Goal: Task Accomplishment & Management: Manage account settings

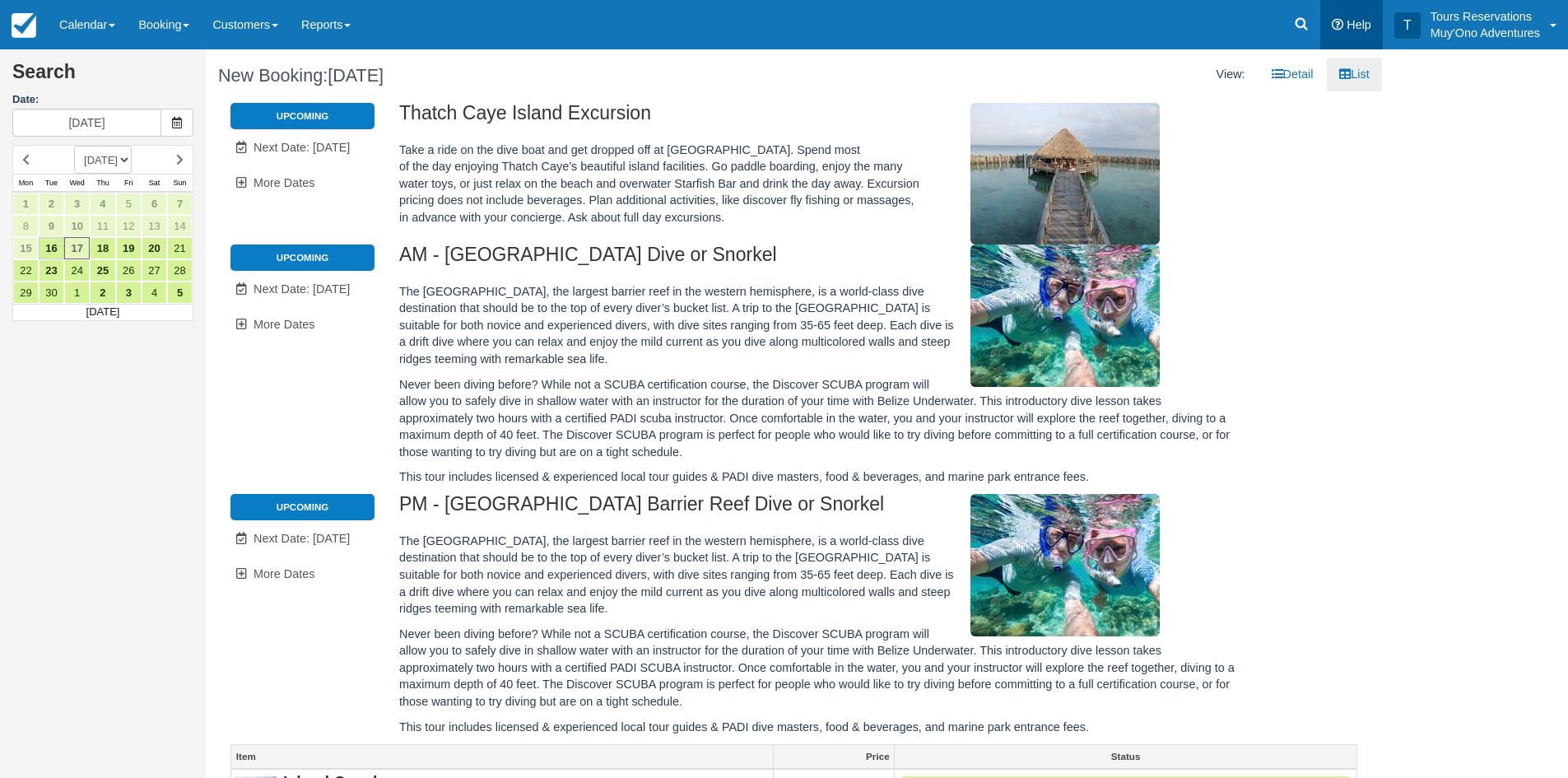
scroll to position [468, 0]
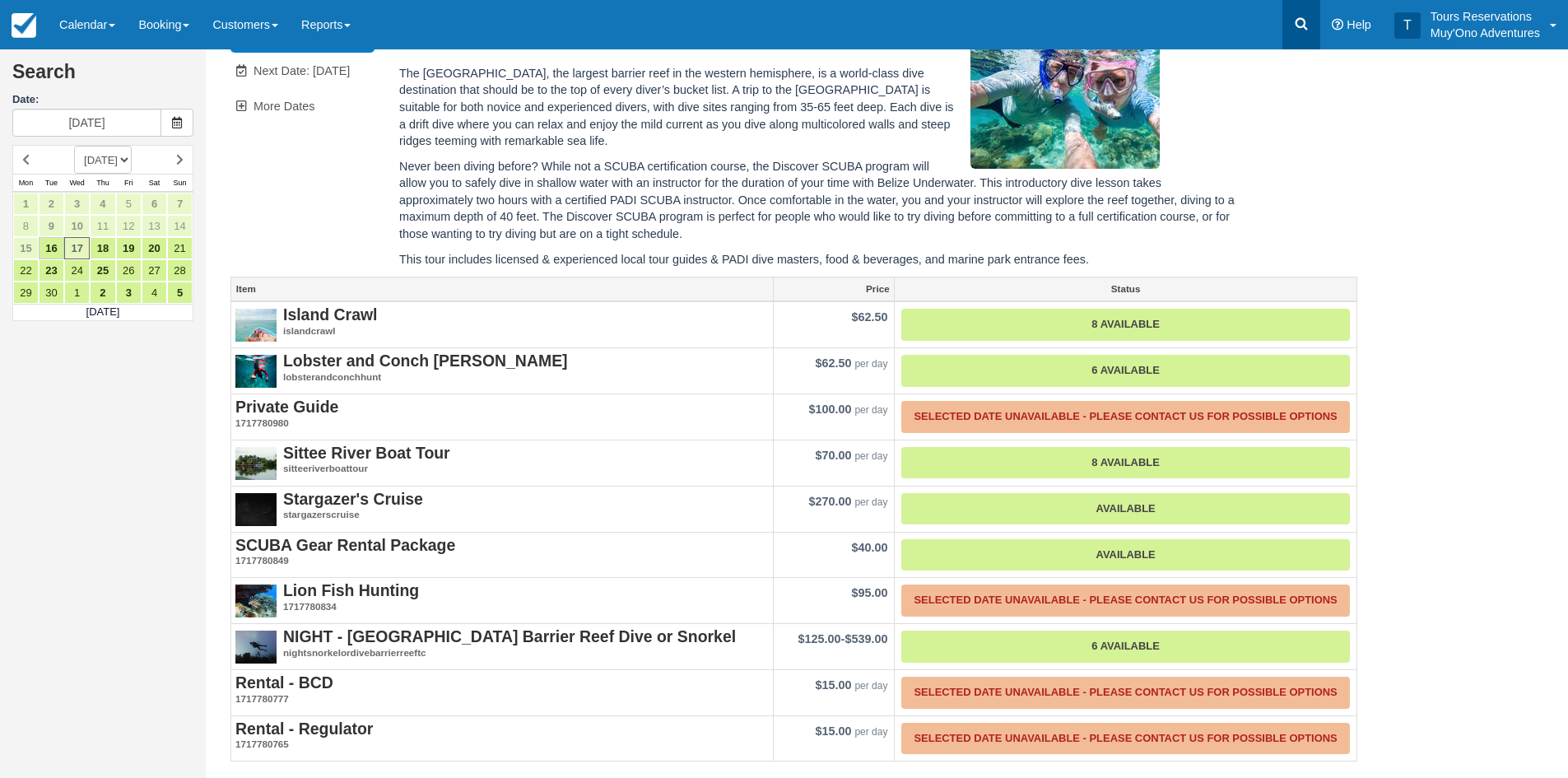
click at [1316, 18] on link at bounding box center [1301, 24] width 38 height 50
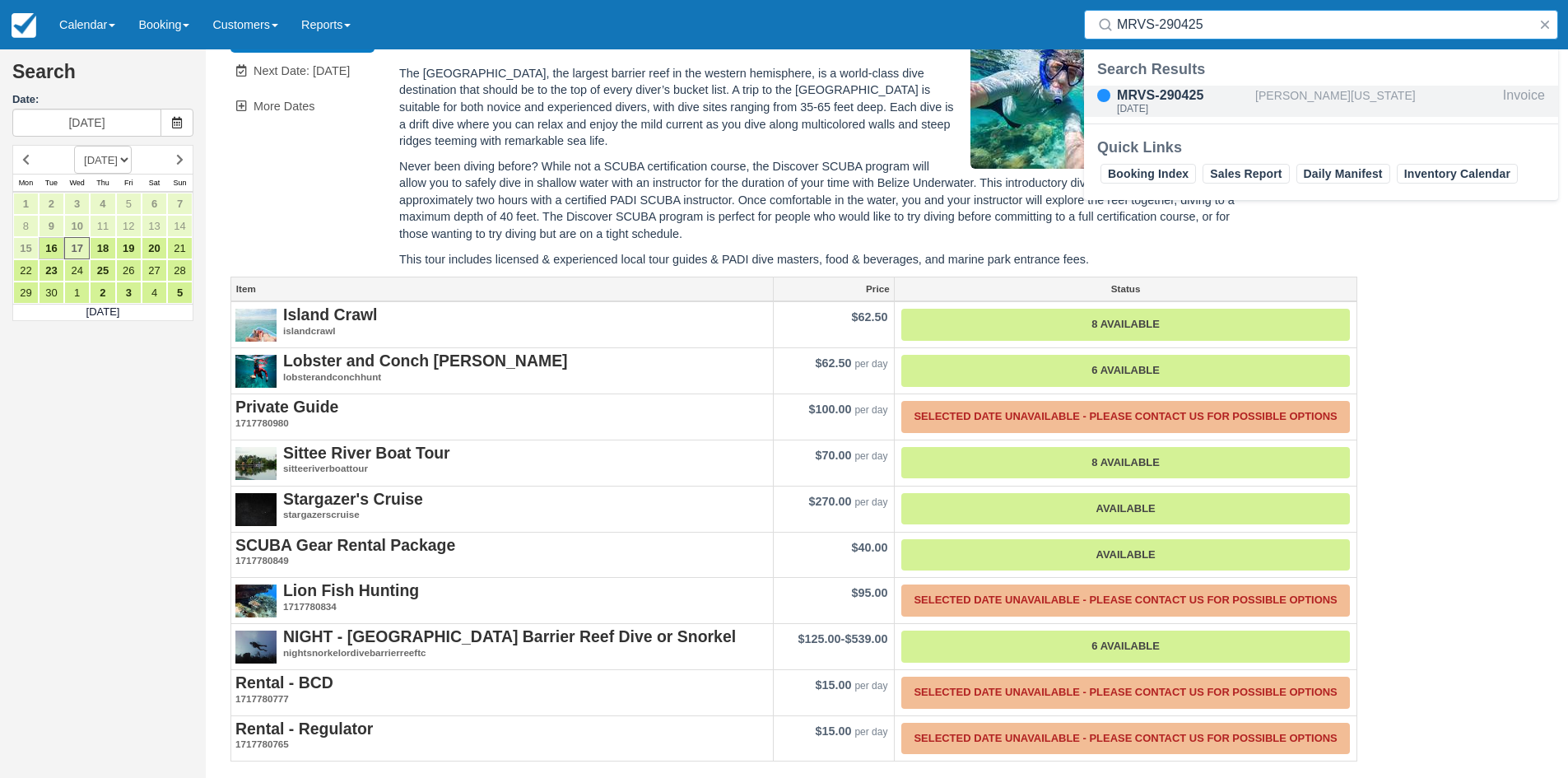
type input "MRVS-290425"
click at [1175, 88] on div "MRVS-290425" at bounding box center [1182, 96] width 132 height 19
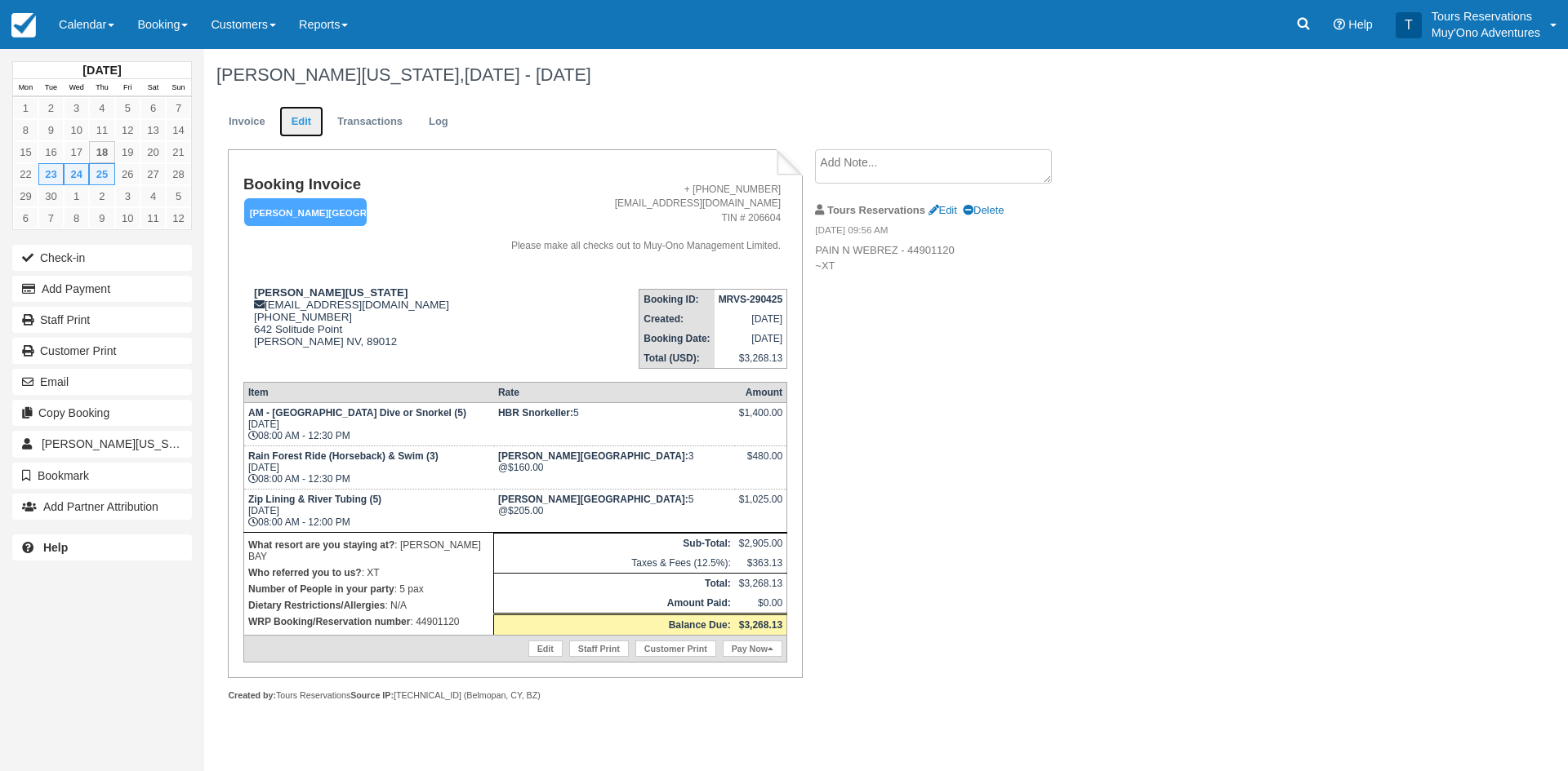
click at [315, 122] on link "Edit" at bounding box center [302, 122] width 44 height 32
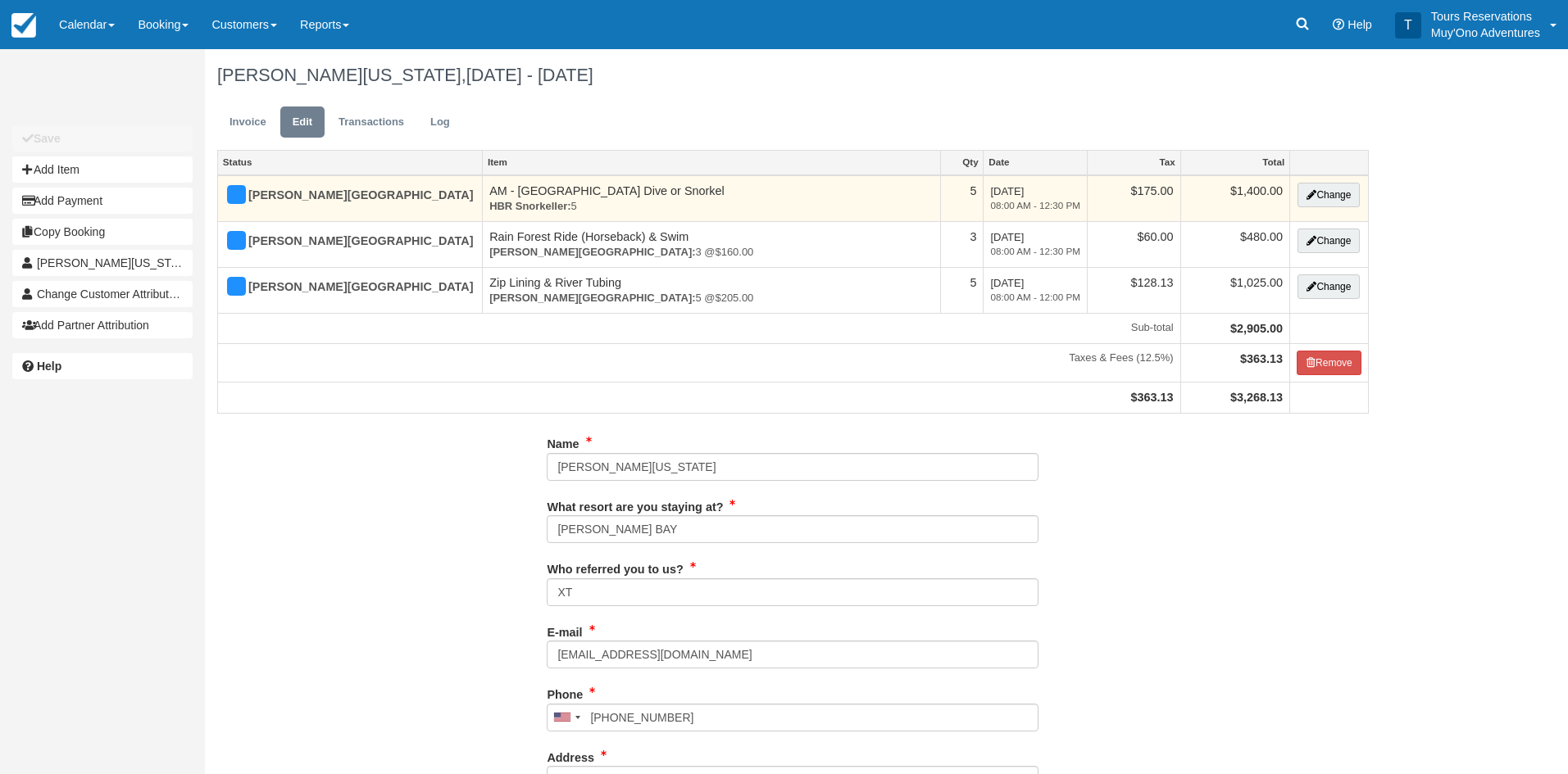
type input "[PHONE_NUMBER]"
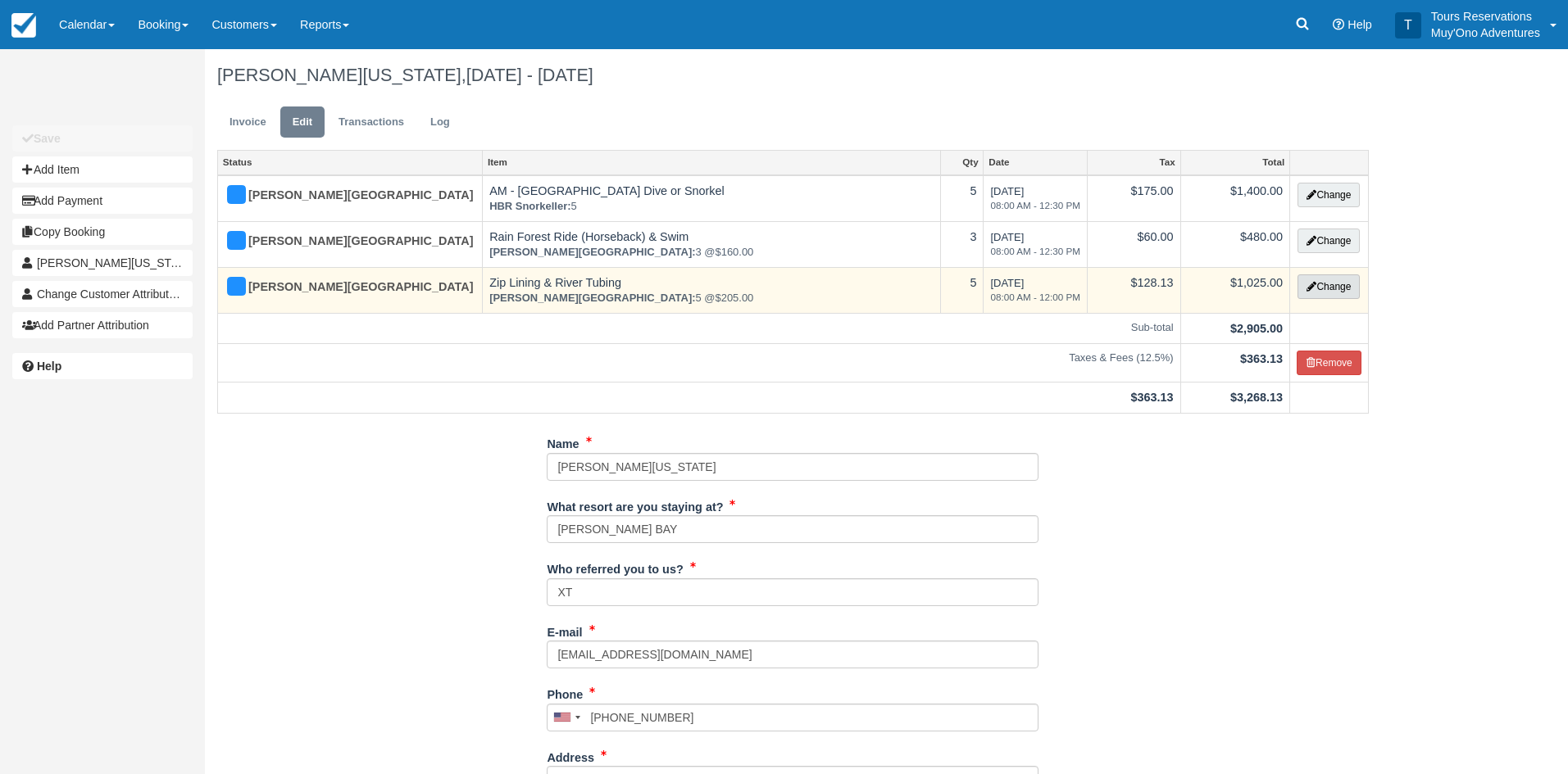
click at [1317, 280] on button "Change" at bounding box center [1328, 286] width 62 height 24
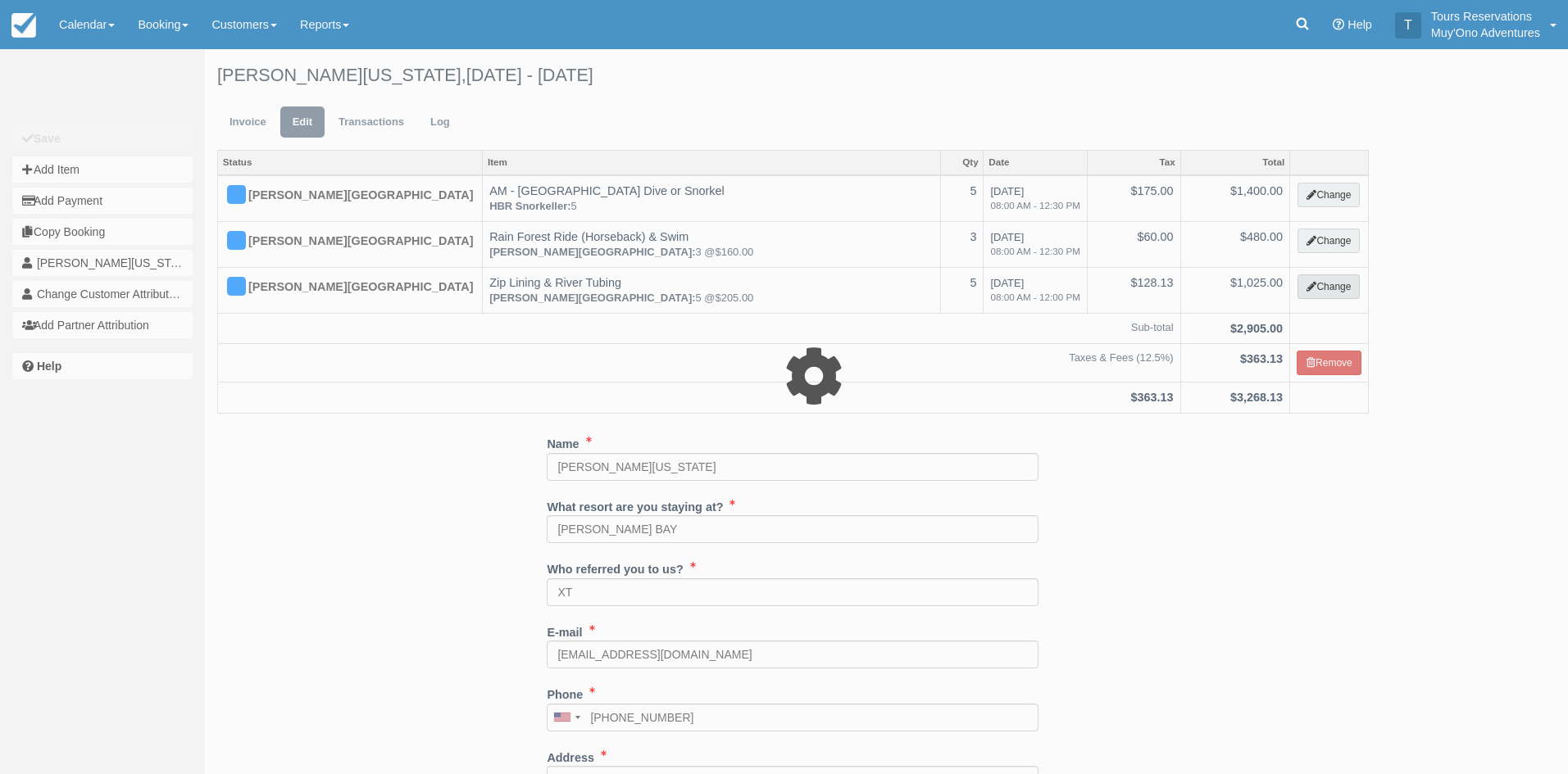
select select "15"
type input "1025.00"
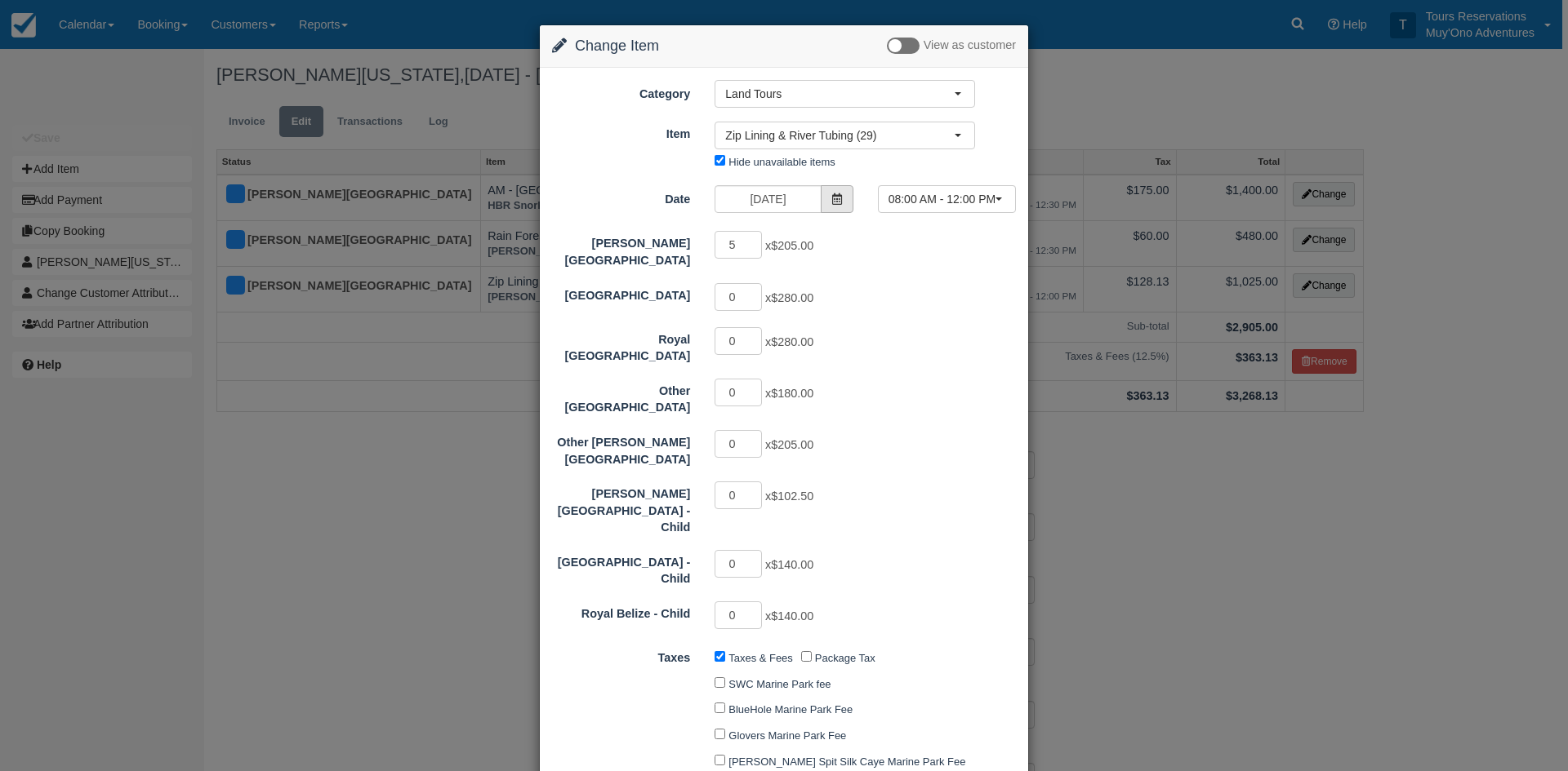
click at [834, 190] on span at bounding box center [837, 199] width 33 height 28
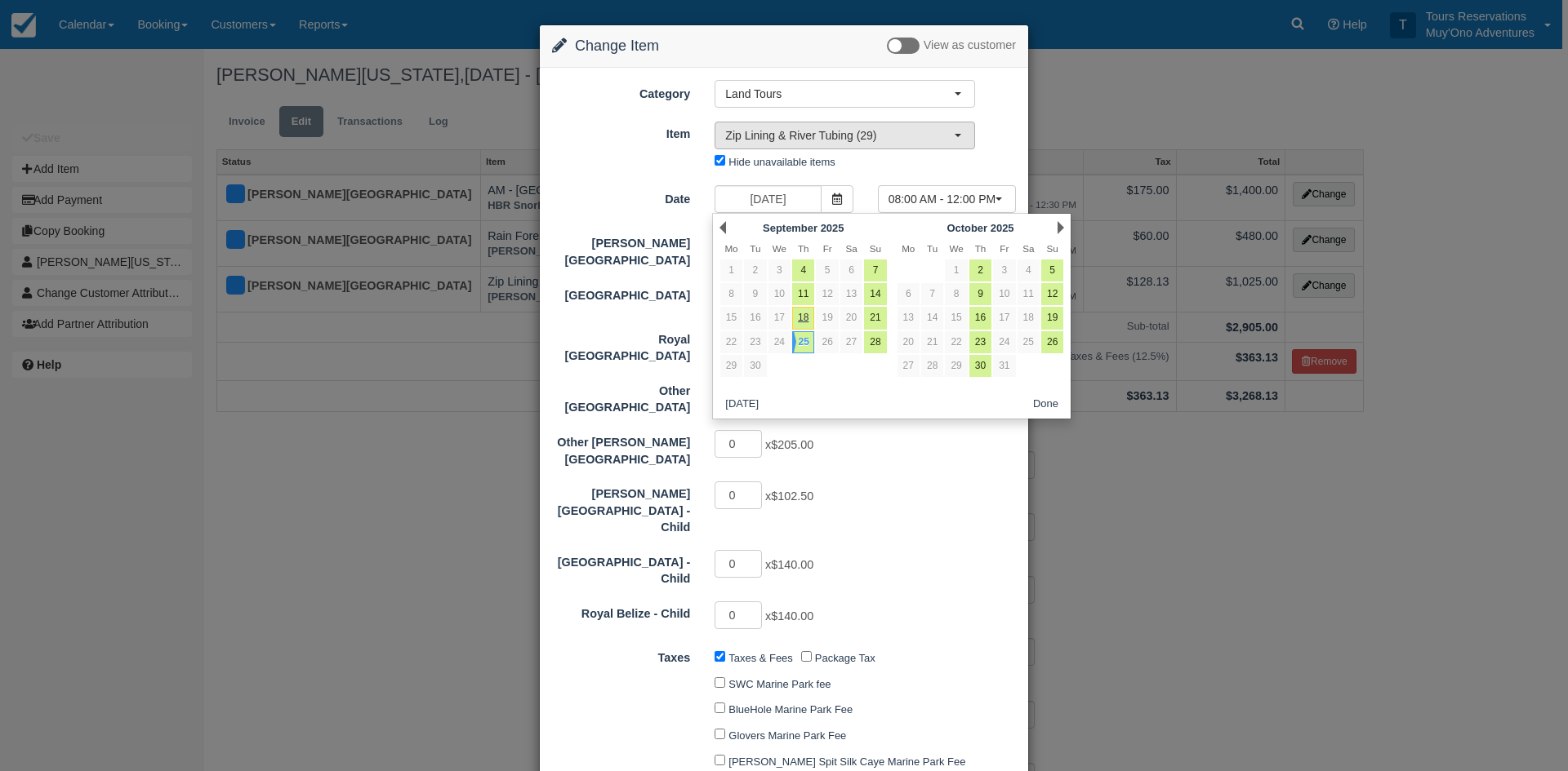
click at [893, 130] on span "Zip Lining & River Tubing (29)" at bounding box center [839, 135] width 229 height 16
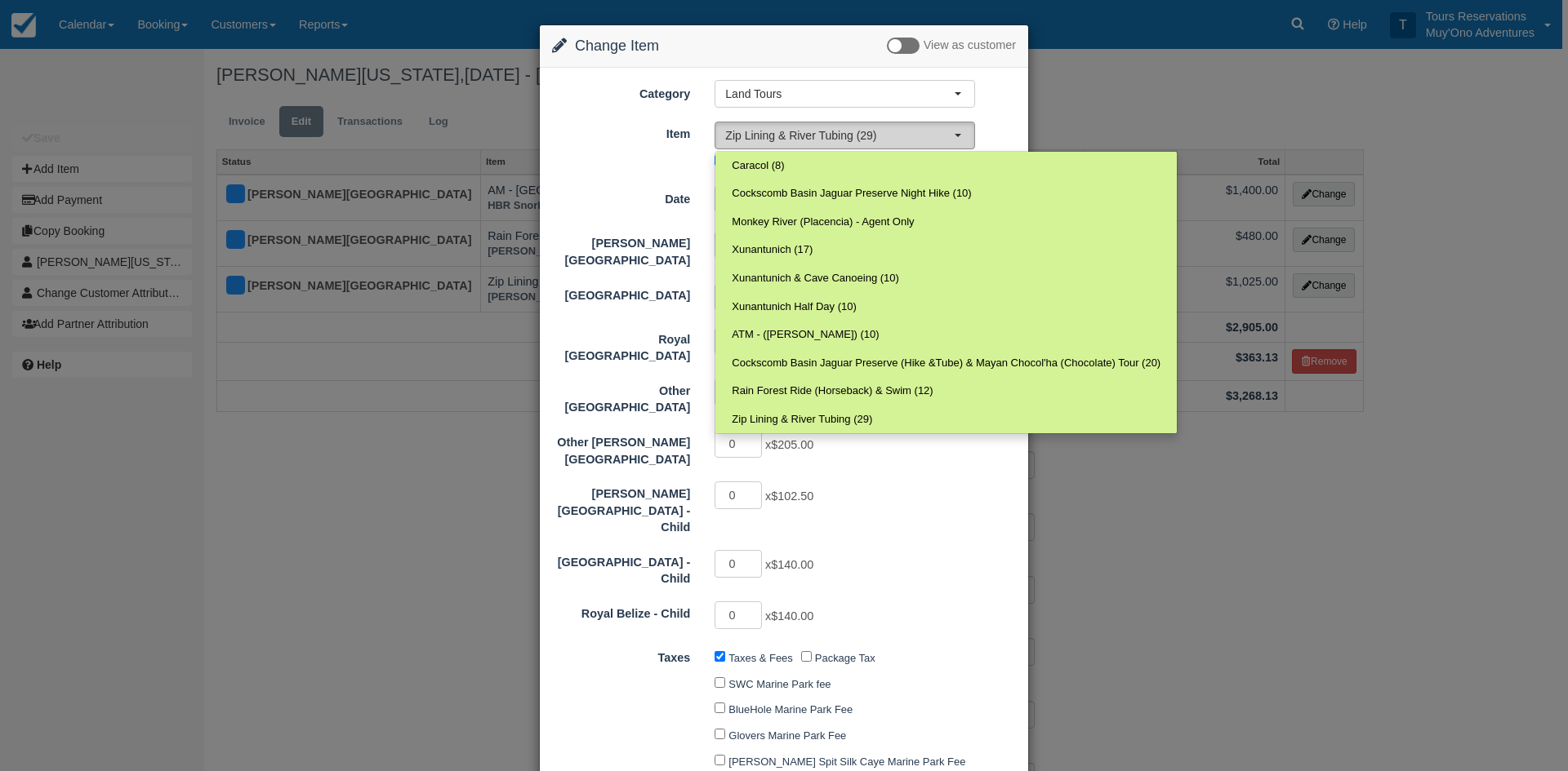
click at [967, 128] on button "Zip Lining & River Tubing (29)" at bounding box center [844, 135] width 260 height 28
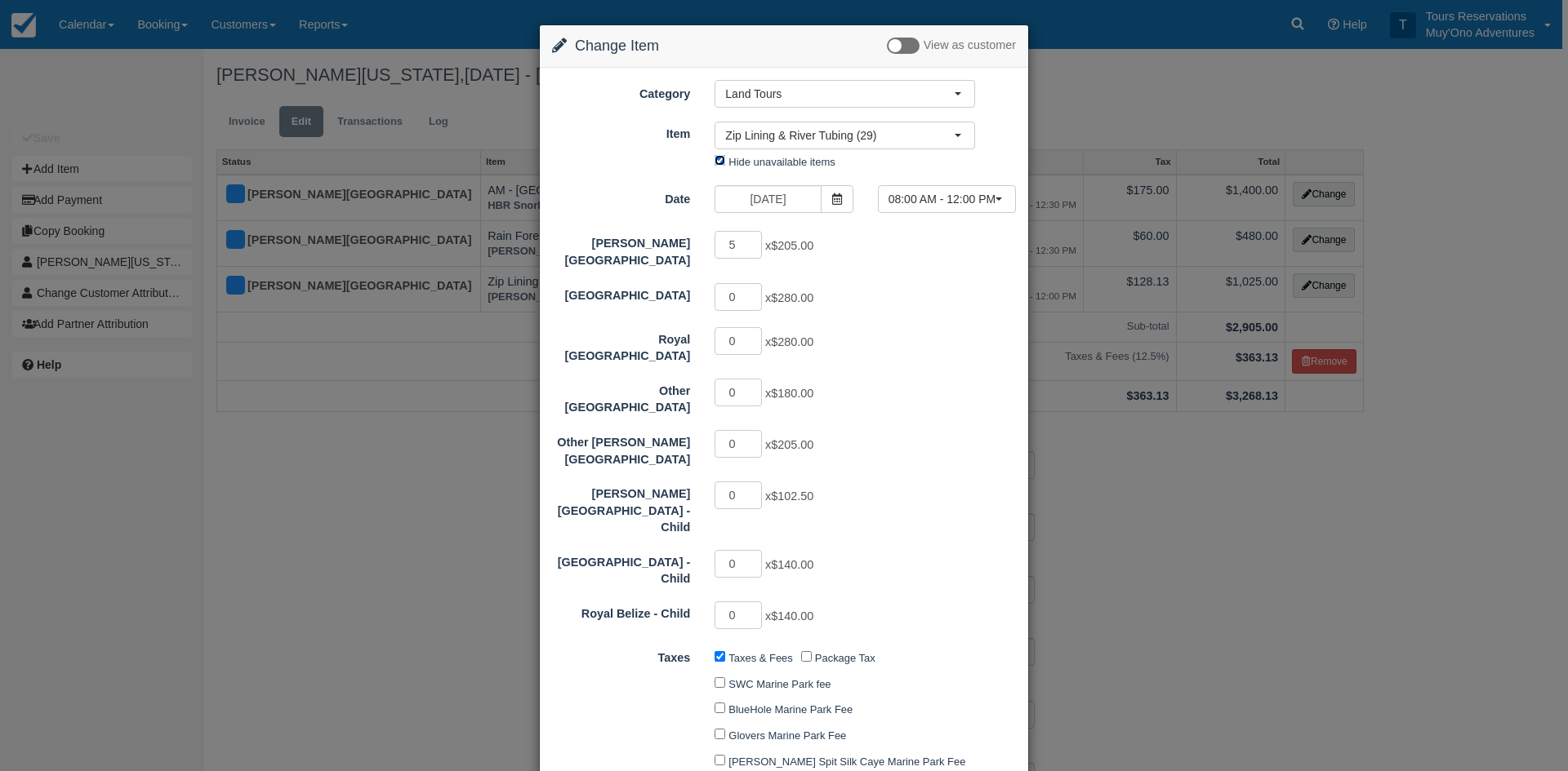
click at [715, 159] on input "Hide unavailable items" at bounding box center [719, 160] width 11 height 11
checkbox input "false"
click at [850, 138] on span "Zip Lining & River Tubing (29)" at bounding box center [839, 135] width 229 height 16
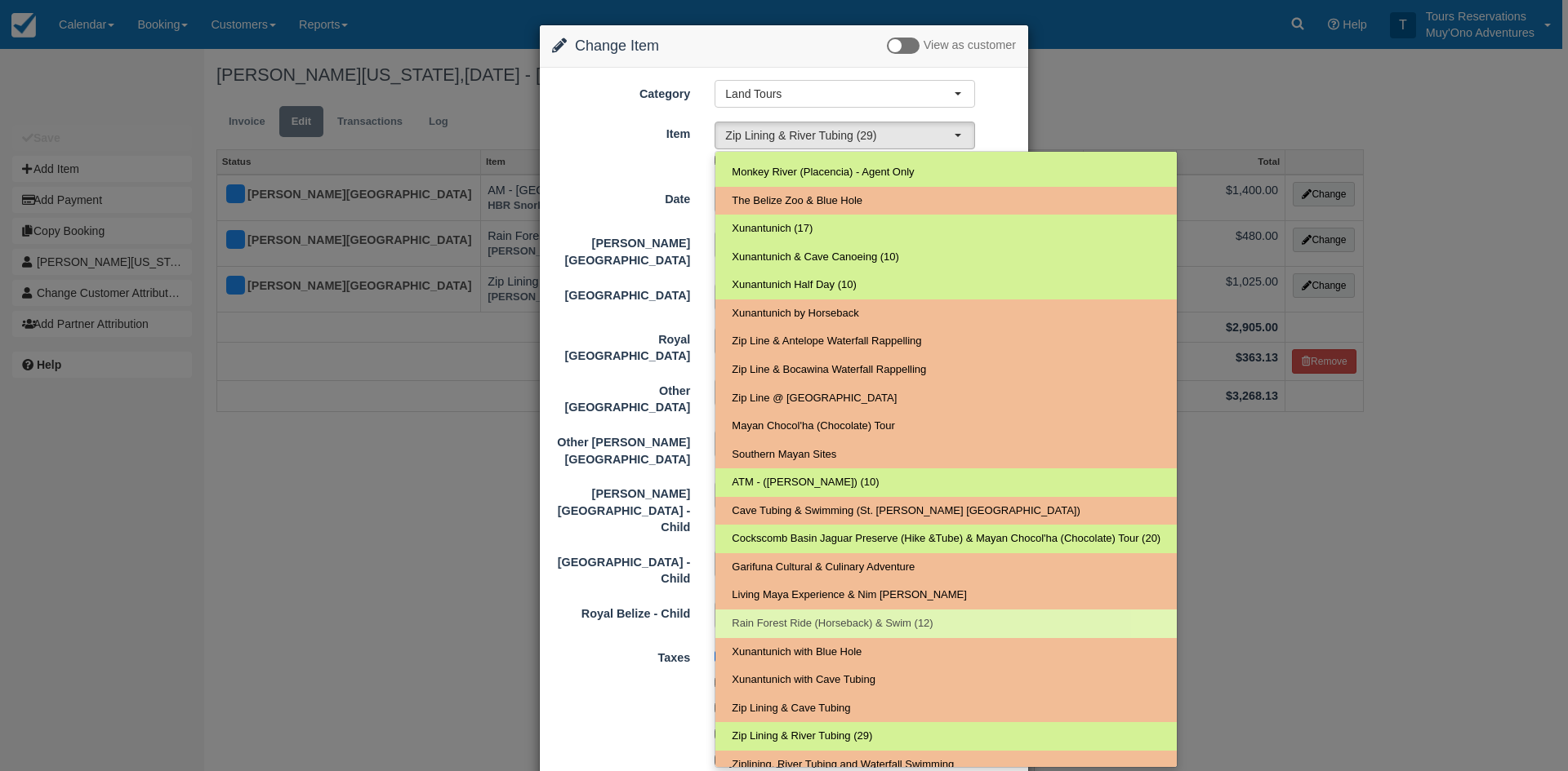
scroll to position [118, 0]
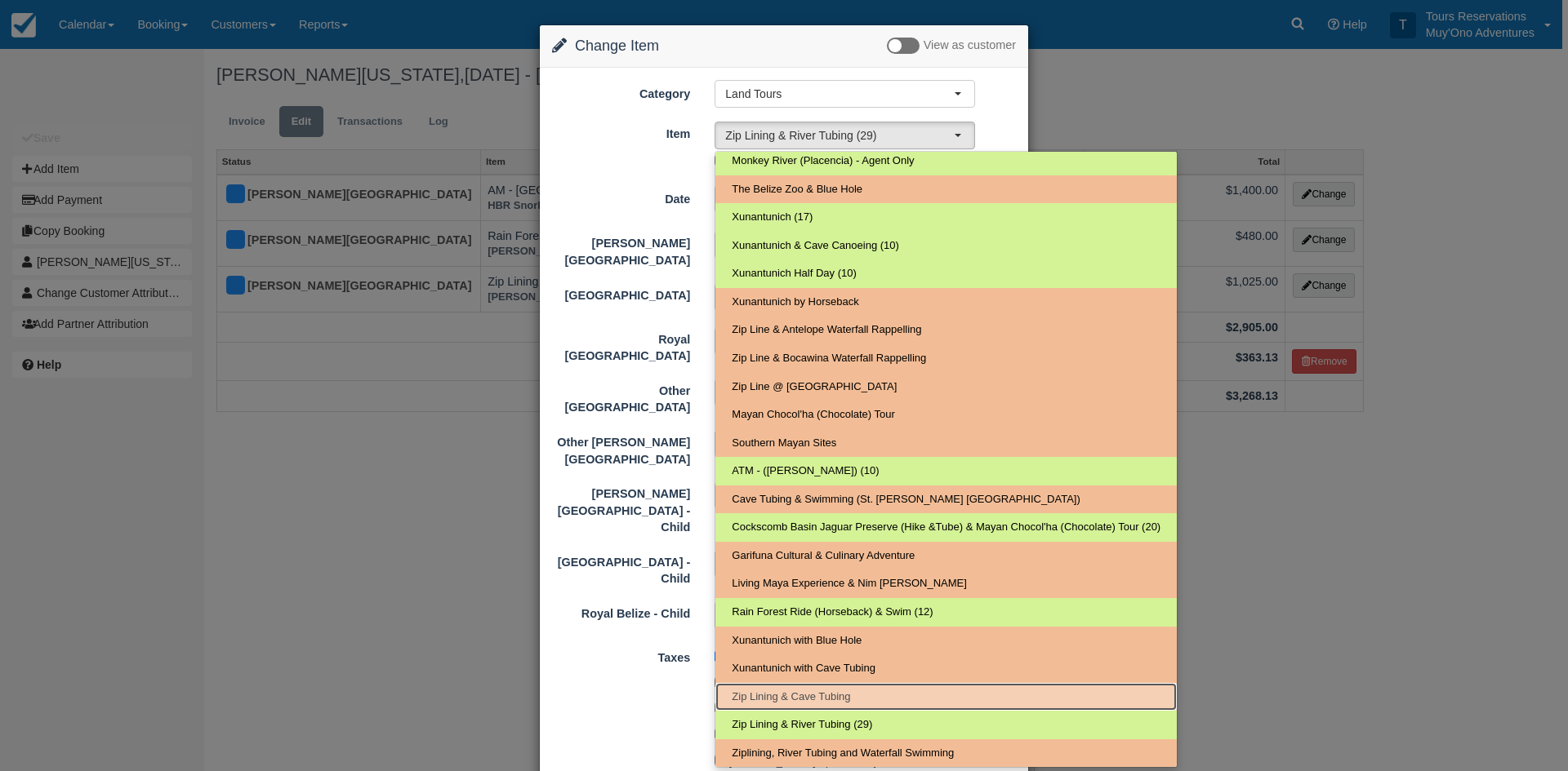
click at [834, 696] on span "Zip Lining & Cave Tubing" at bounding box center [791, 698] width 118 height 15
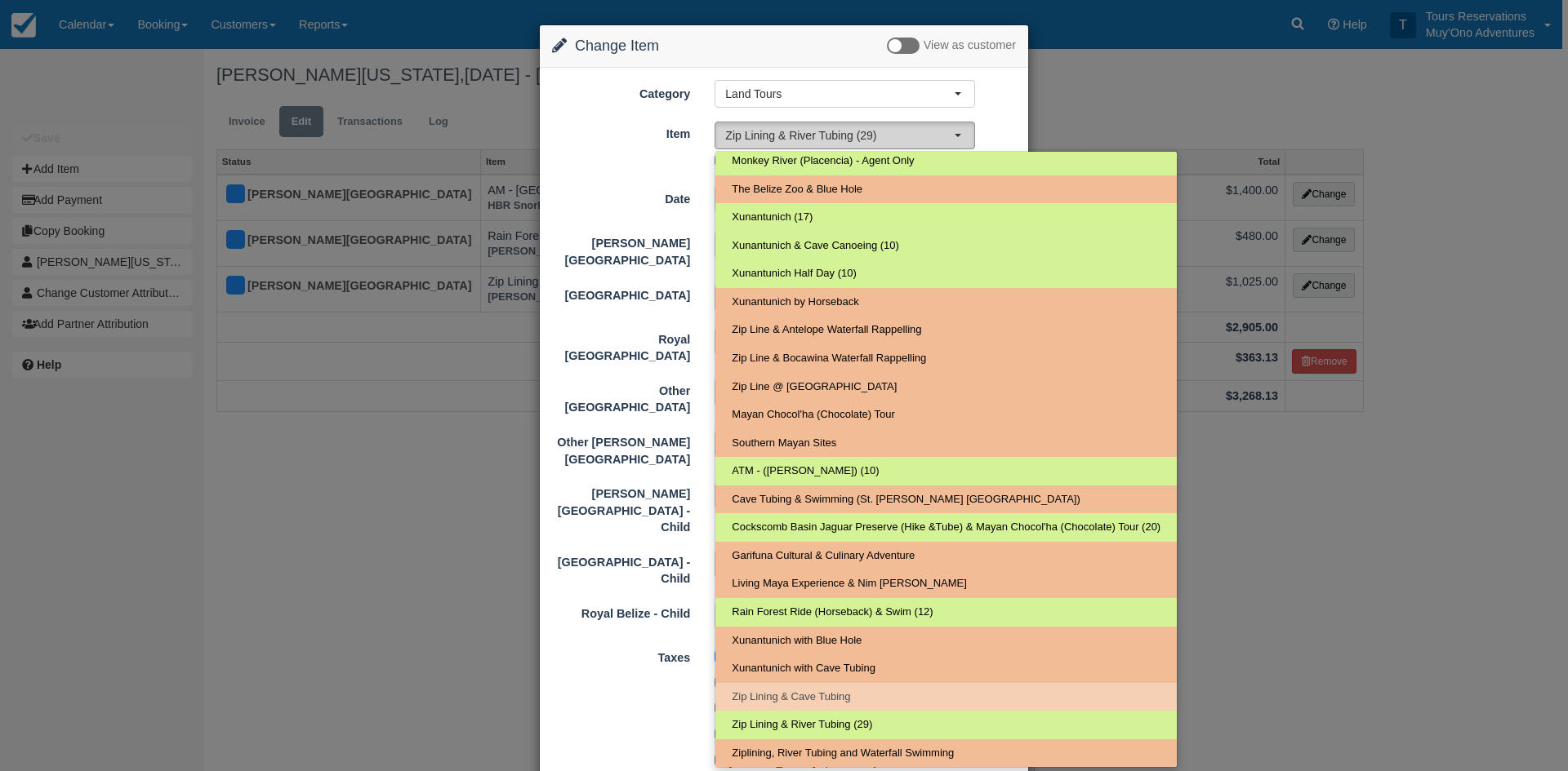
select select "161"
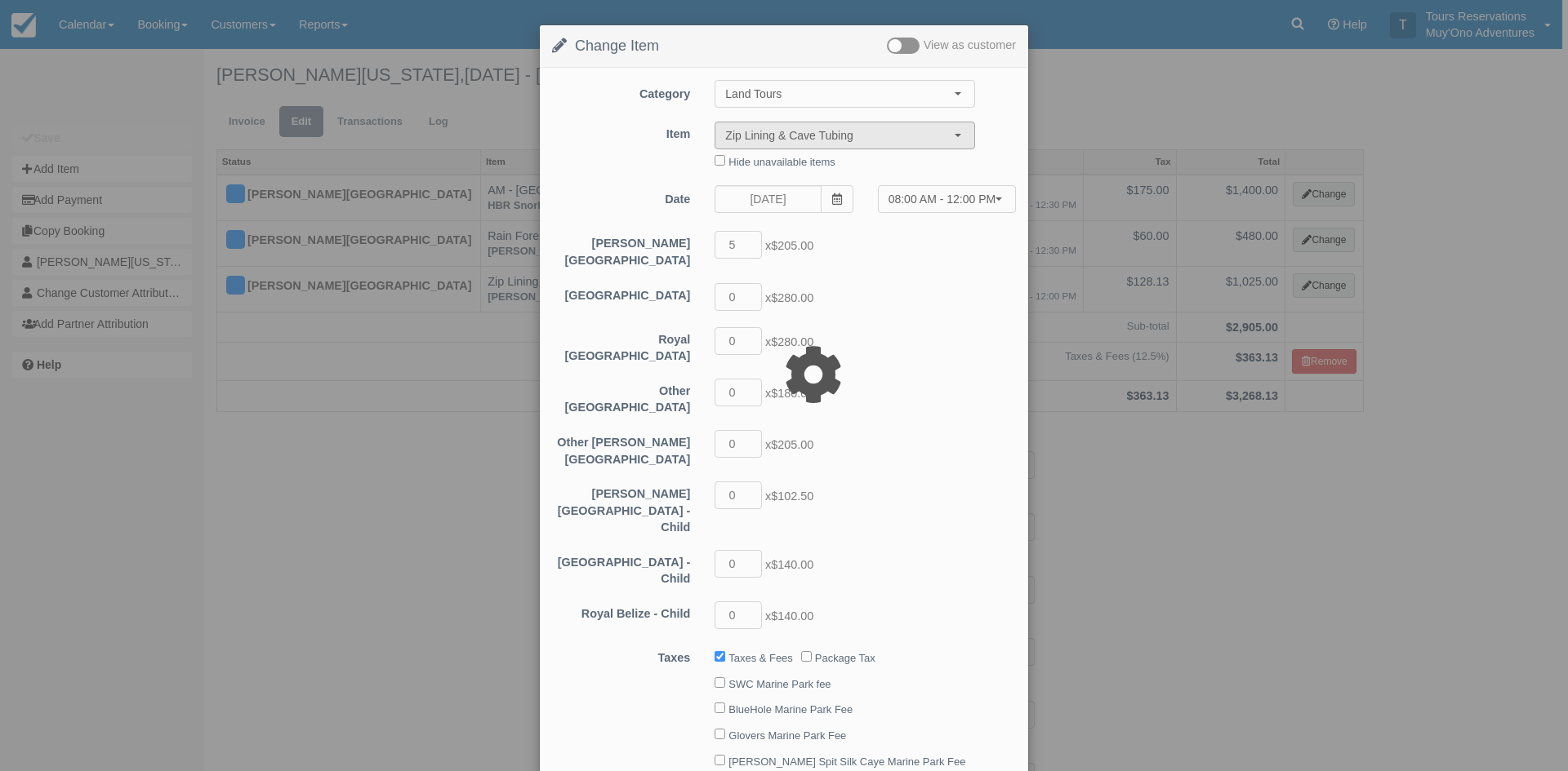
type input "1675.00"
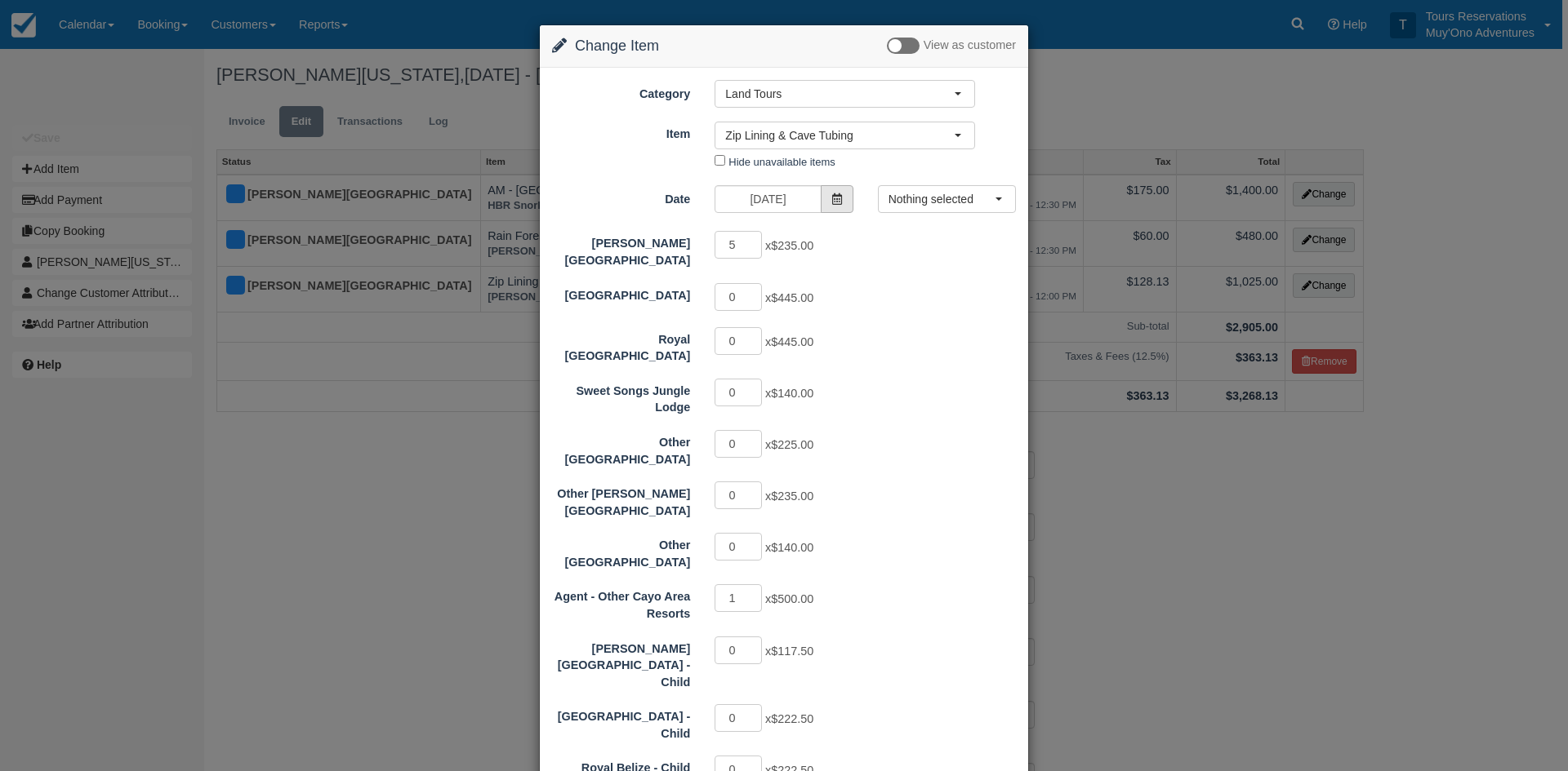
click at [837, 198] on icon at bounding box center [837, 199] width 12 height 12
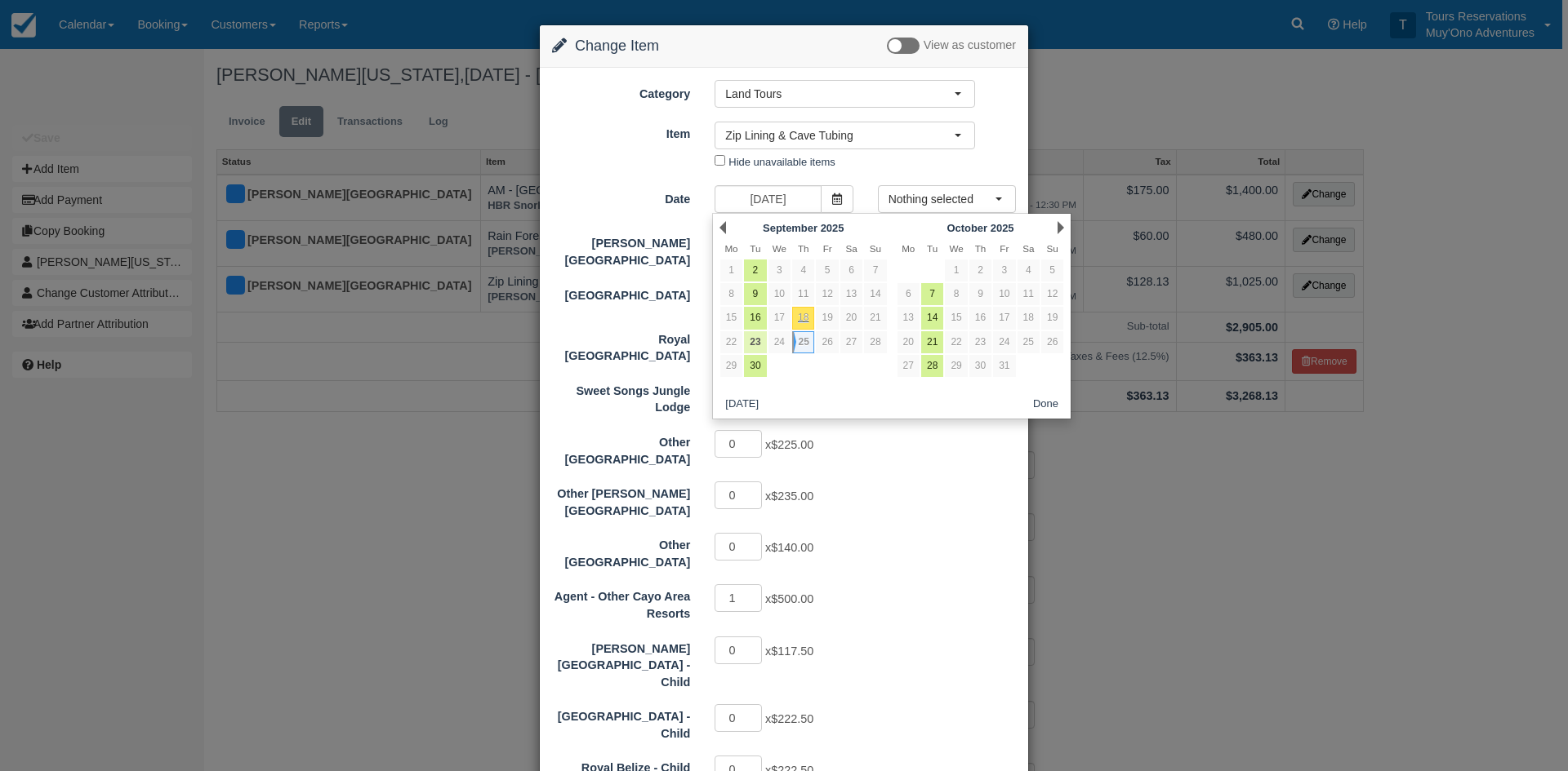
click at [755, 336] on link "23" at bounding box center [755, 342] width 22 height 22
type input "09/23/25"
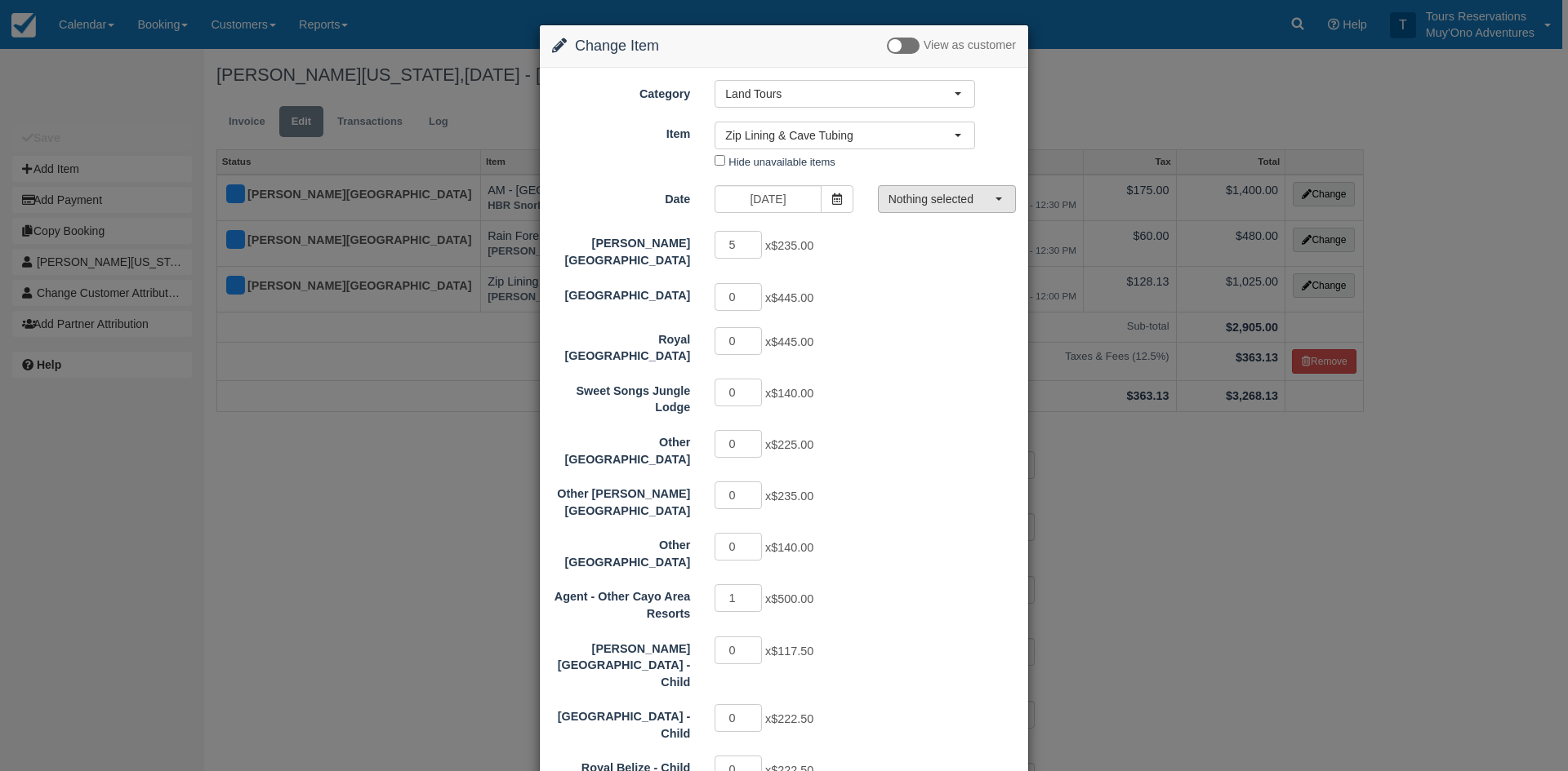
click at [953, 192] on span "Nothing selected" at bounding box center [942, 199] width 106 height 16
click at [935, 196] on span "Nothing selected" at bounding box center [942, 199] width 106 height 16
click at [921, 232] on span "07:00 AM - 05:00 PM" at bounding box center [943, 230] width 100 height 15
select select "0"
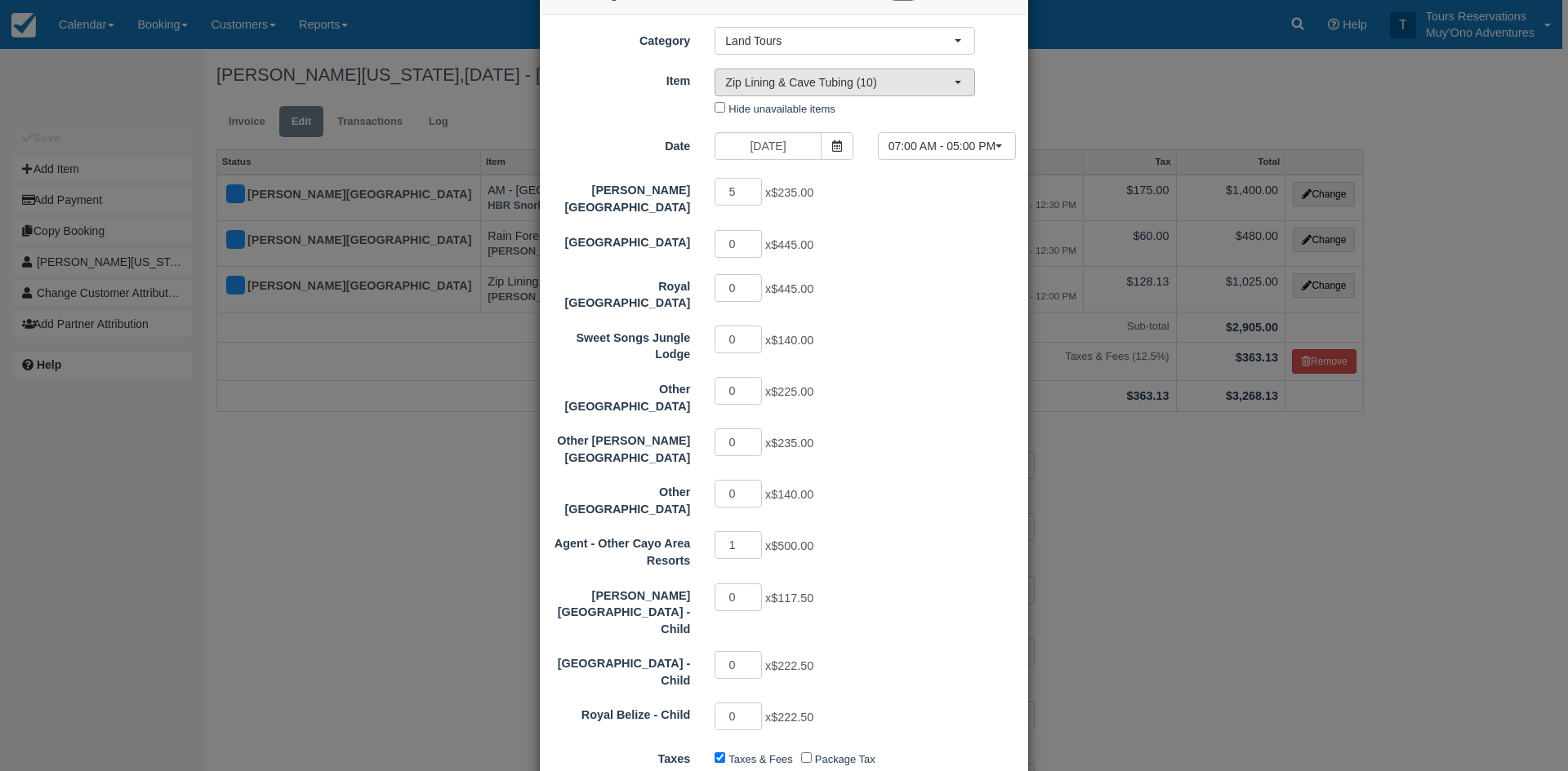
scroll to position [81, 0]
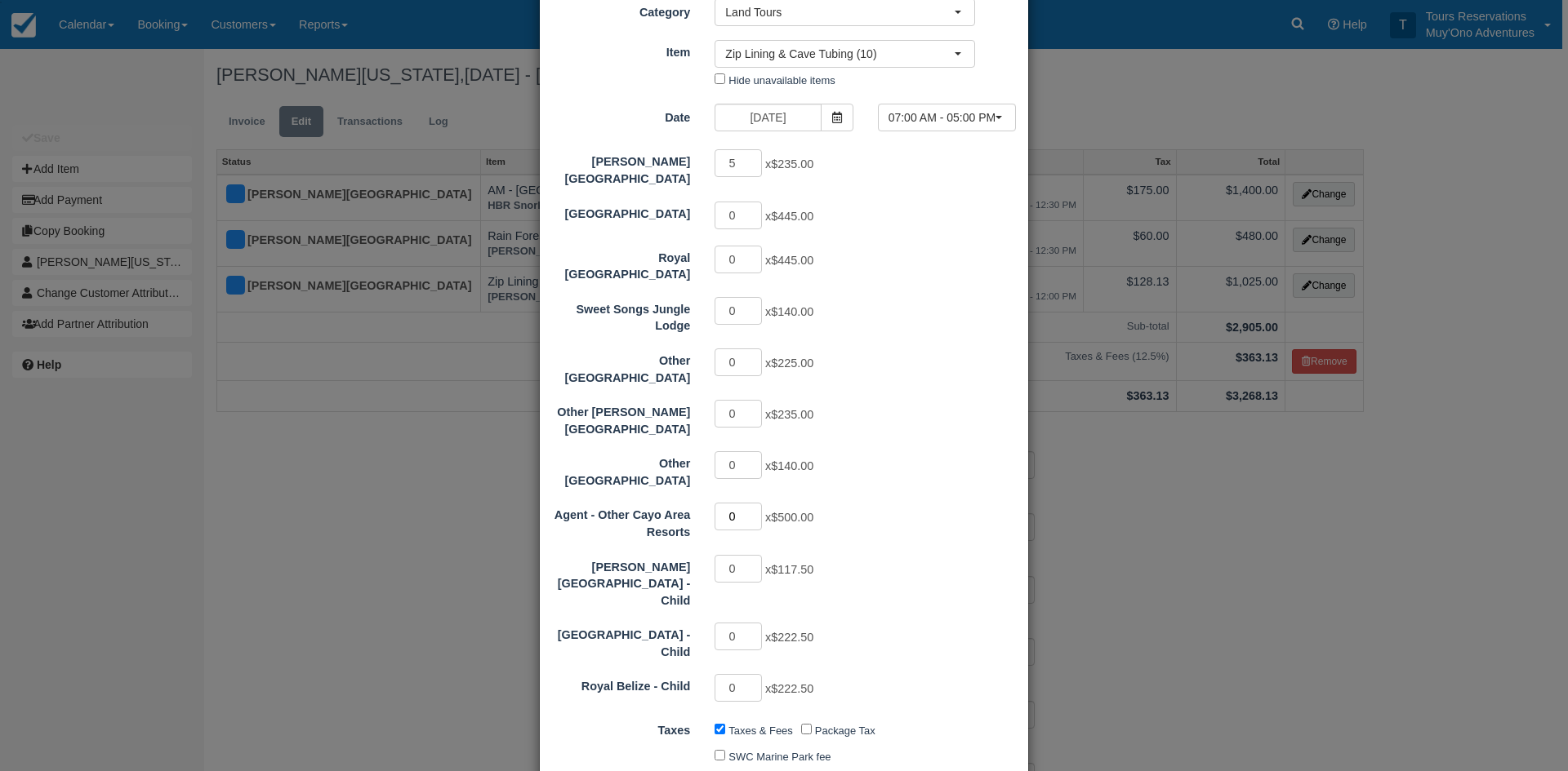
type input "0"
click at [749, 502] on input "0" at bounding box center [738, 516] width 47 height 28
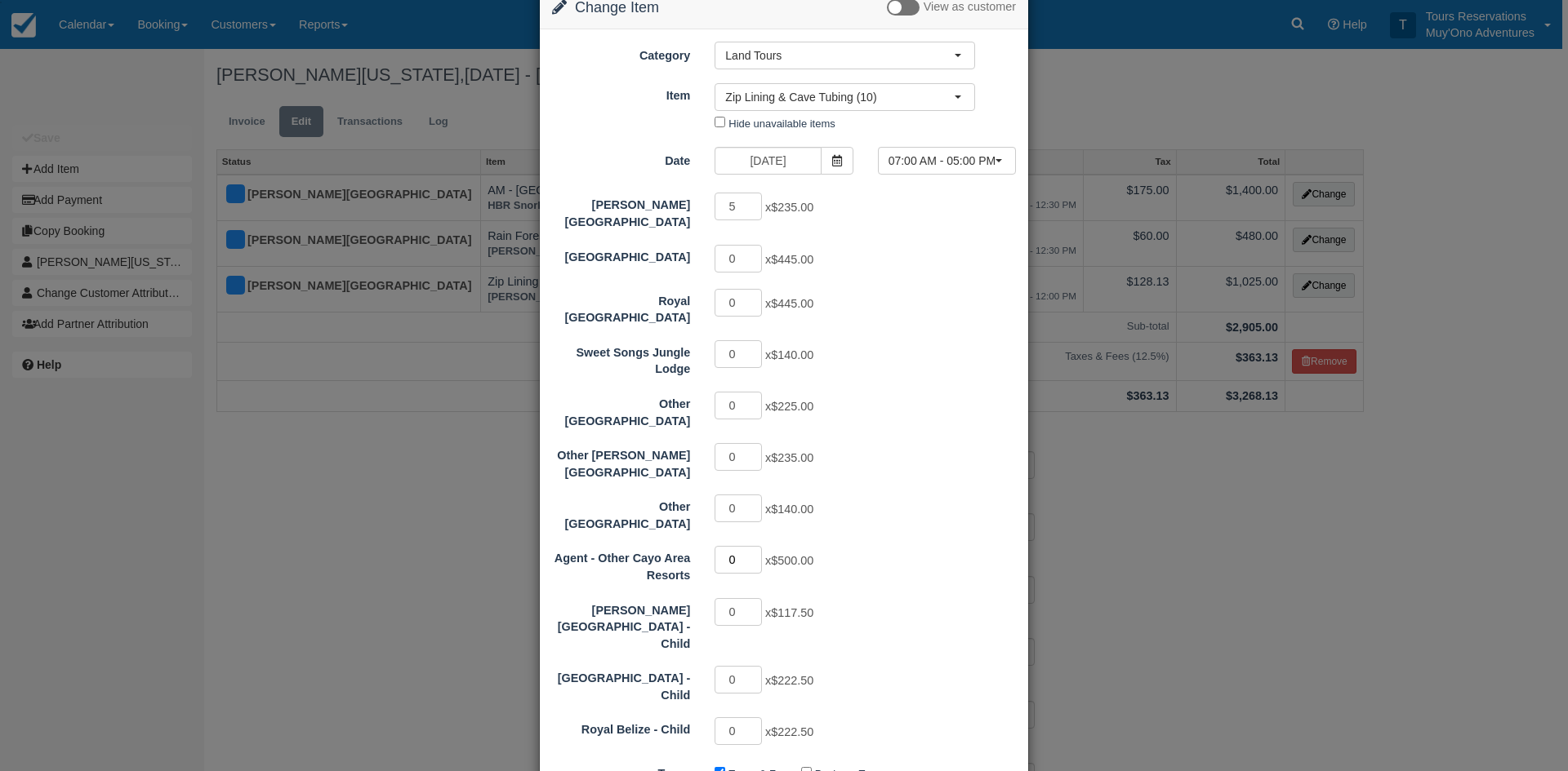
scroll to position [0, 0]
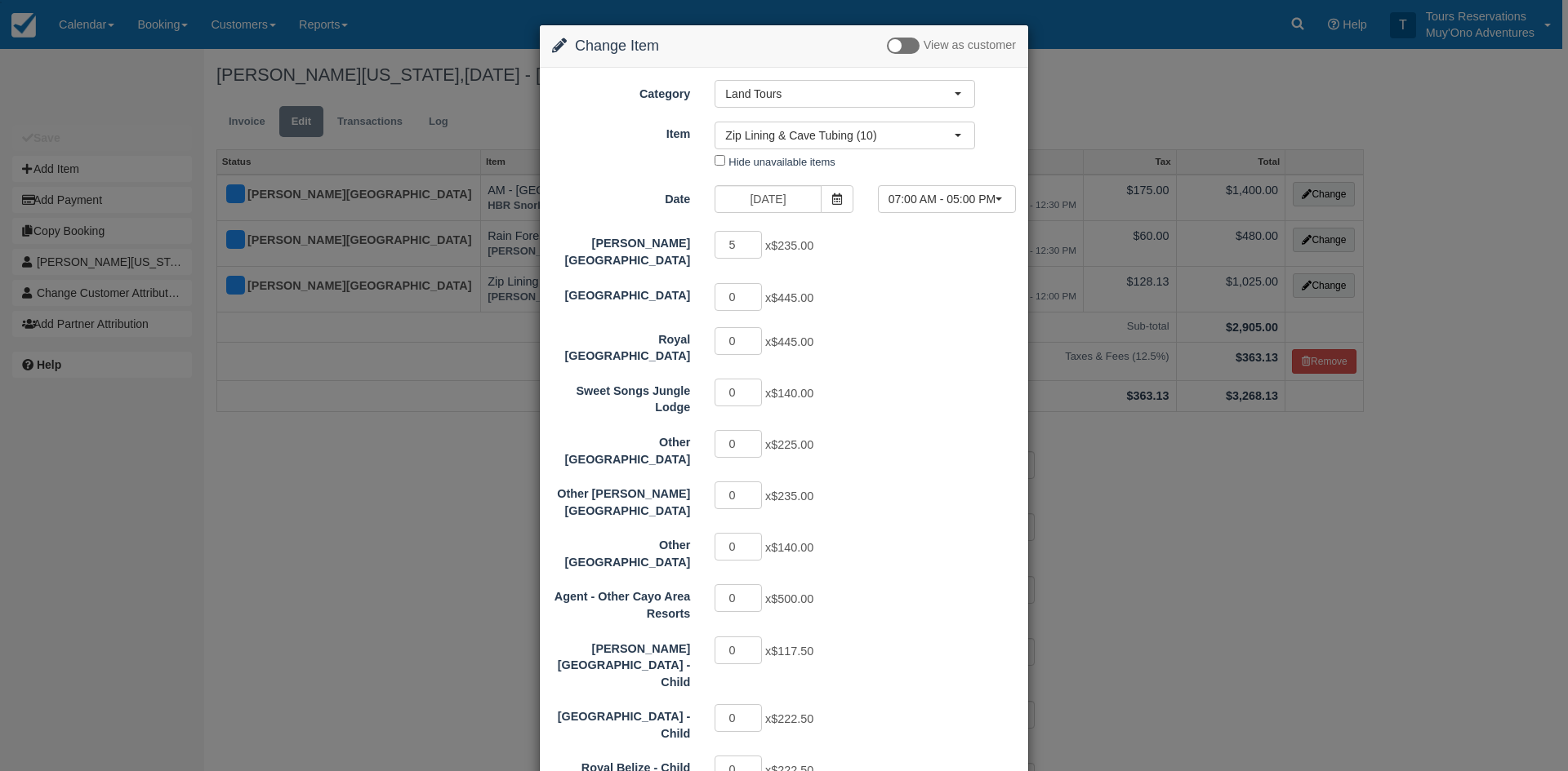
type input "1175.00"
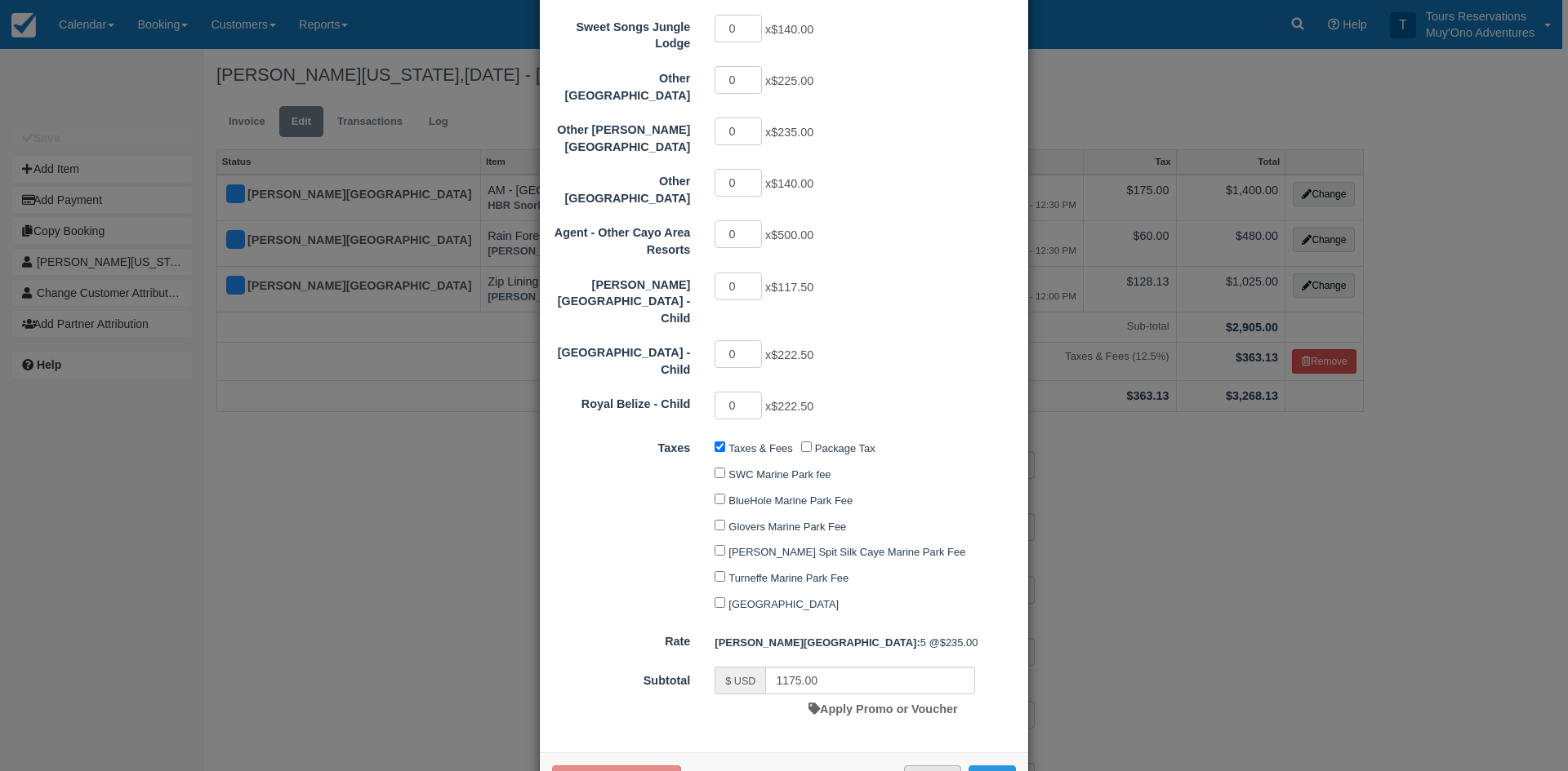
scroll to position [385, 0]
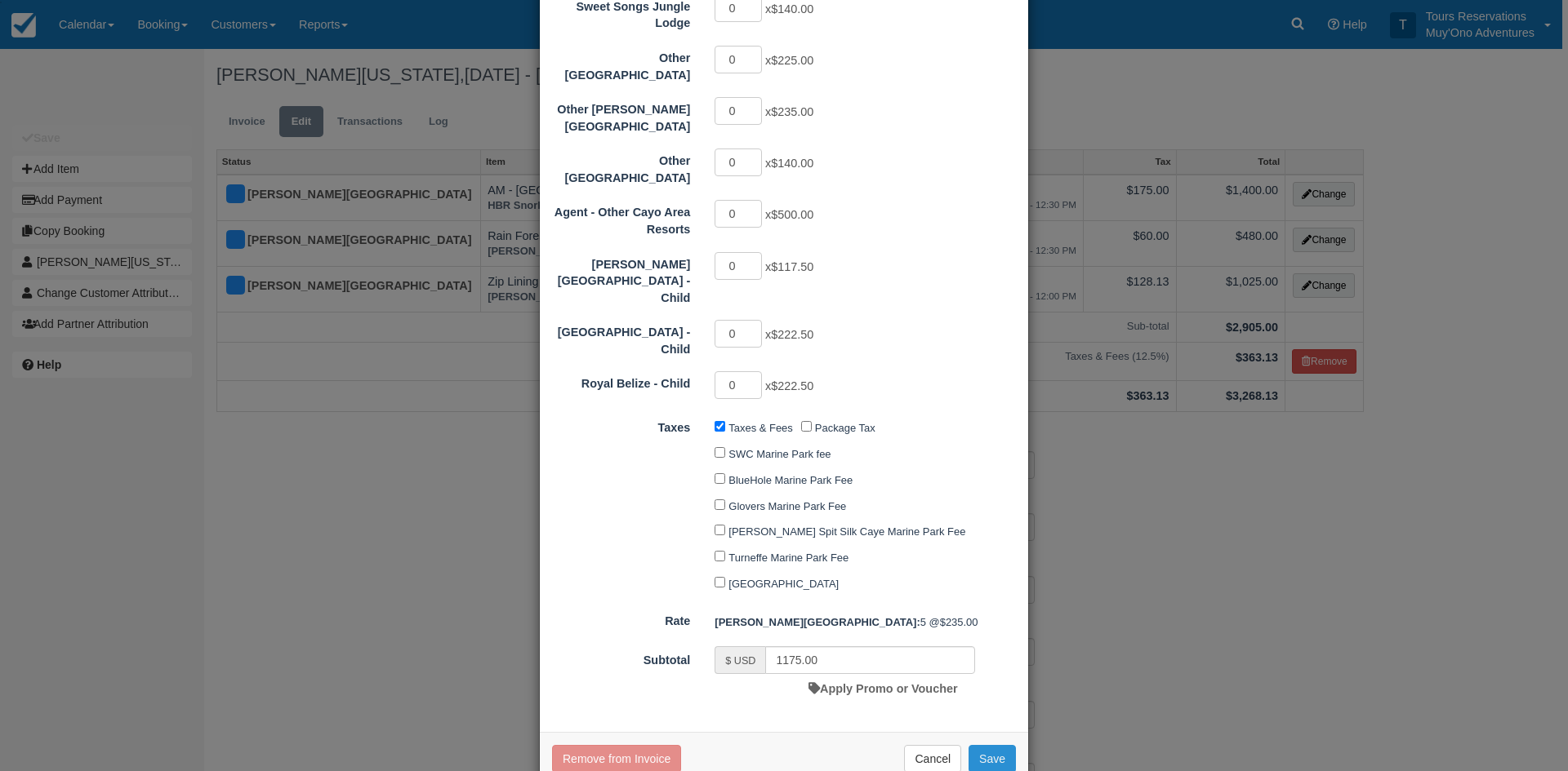
click at [972, 745] on button "Save" at bounding box center [992, 758] width 47 height 28
checkbox input "false"
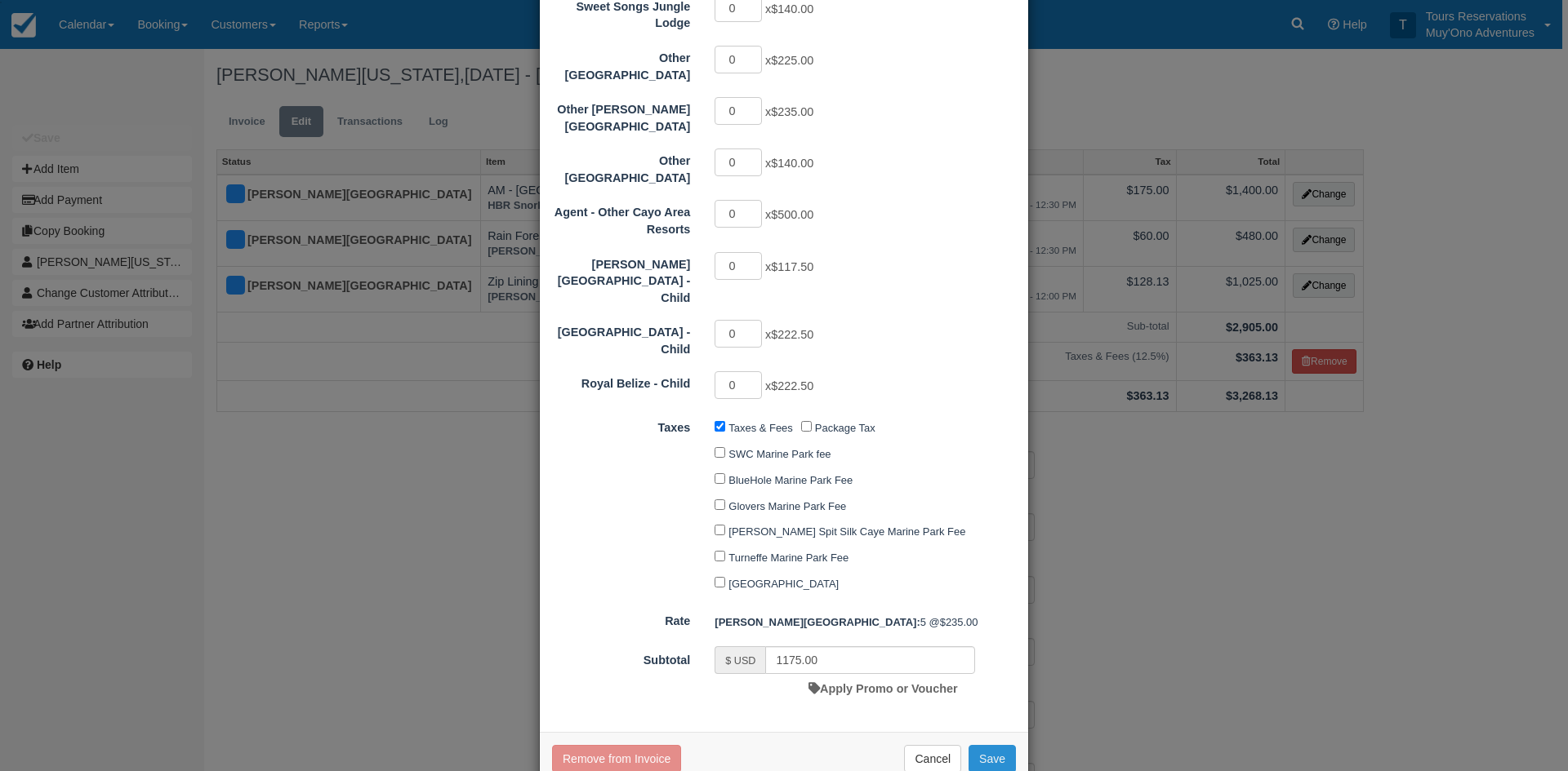
checkbox input "false"
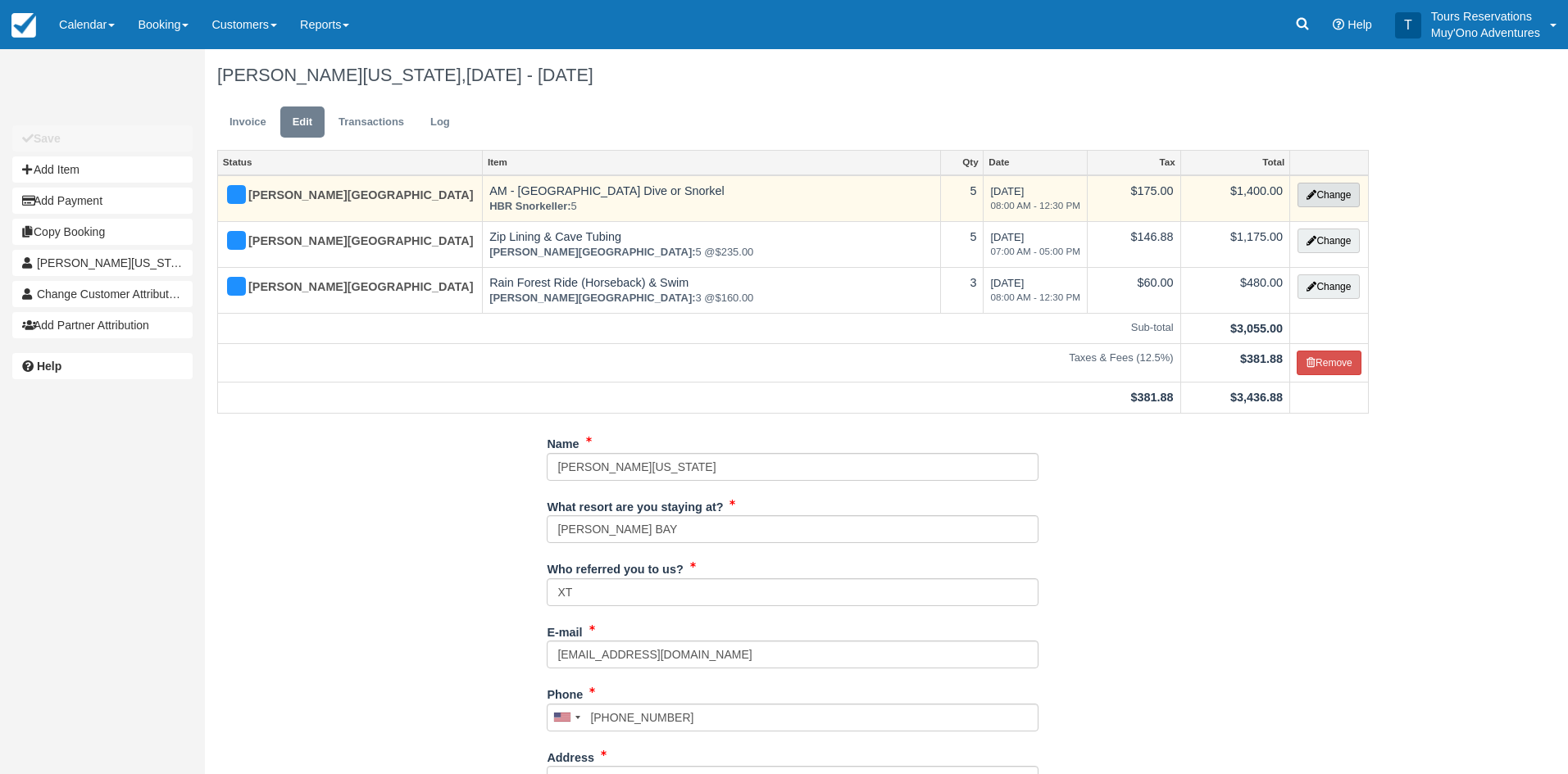
click at [1313, 185] on button "Change" at bounding box center [1328, 194] width 62 height 24
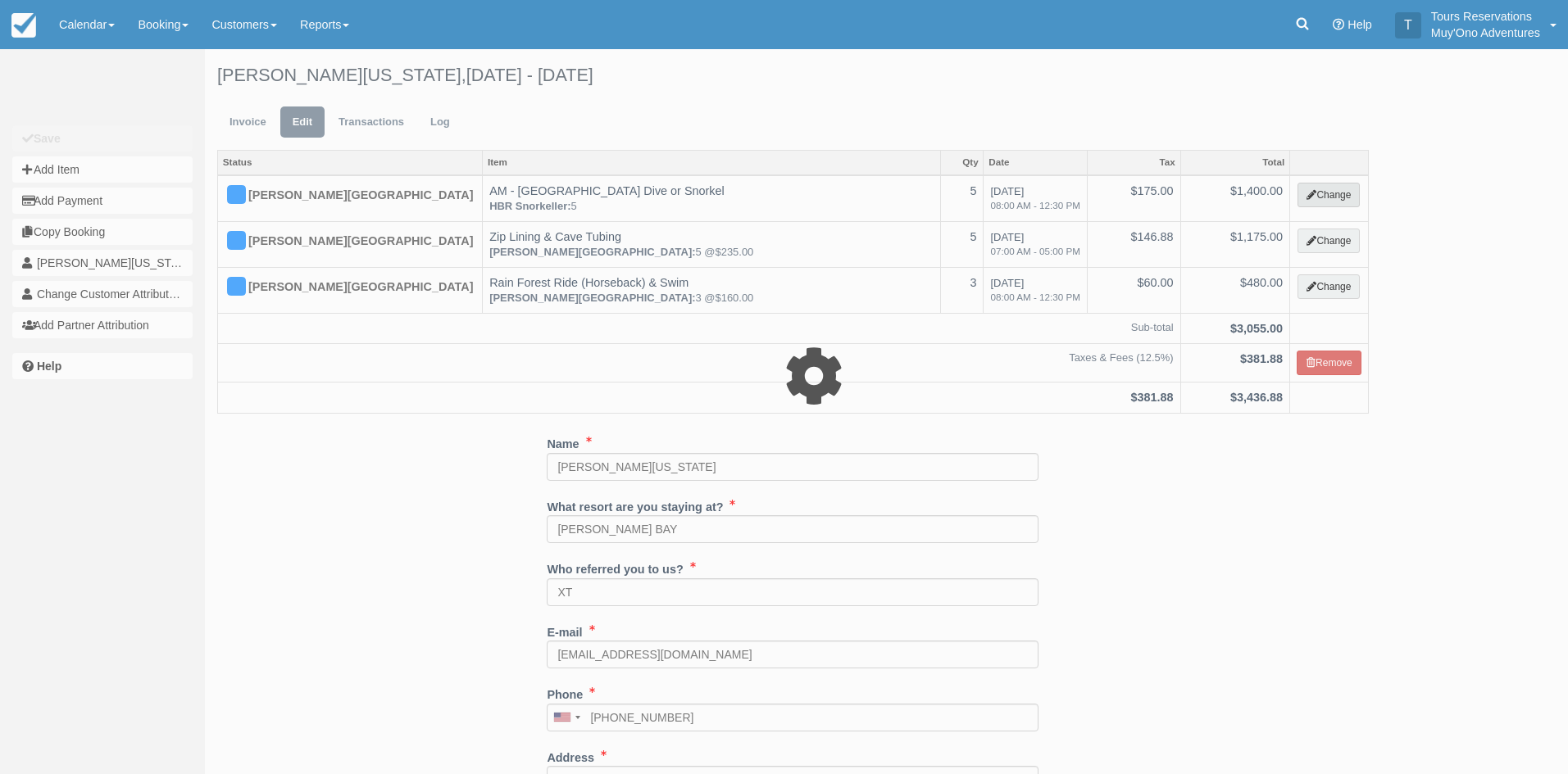
select select "64"
type input "1400.00"
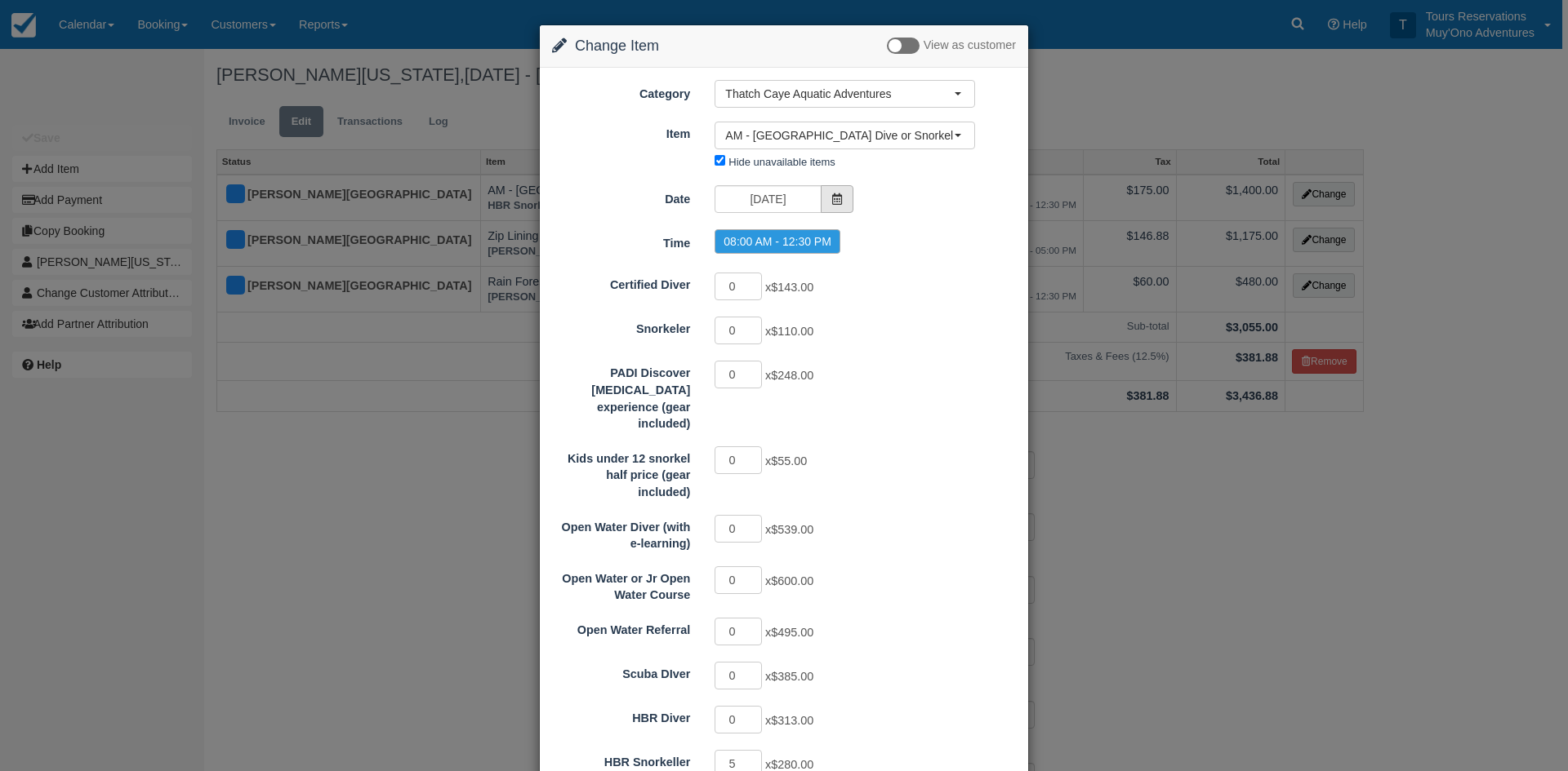
click at [834, 194] on icon at bounding box center [837, 199] width 12 height 12
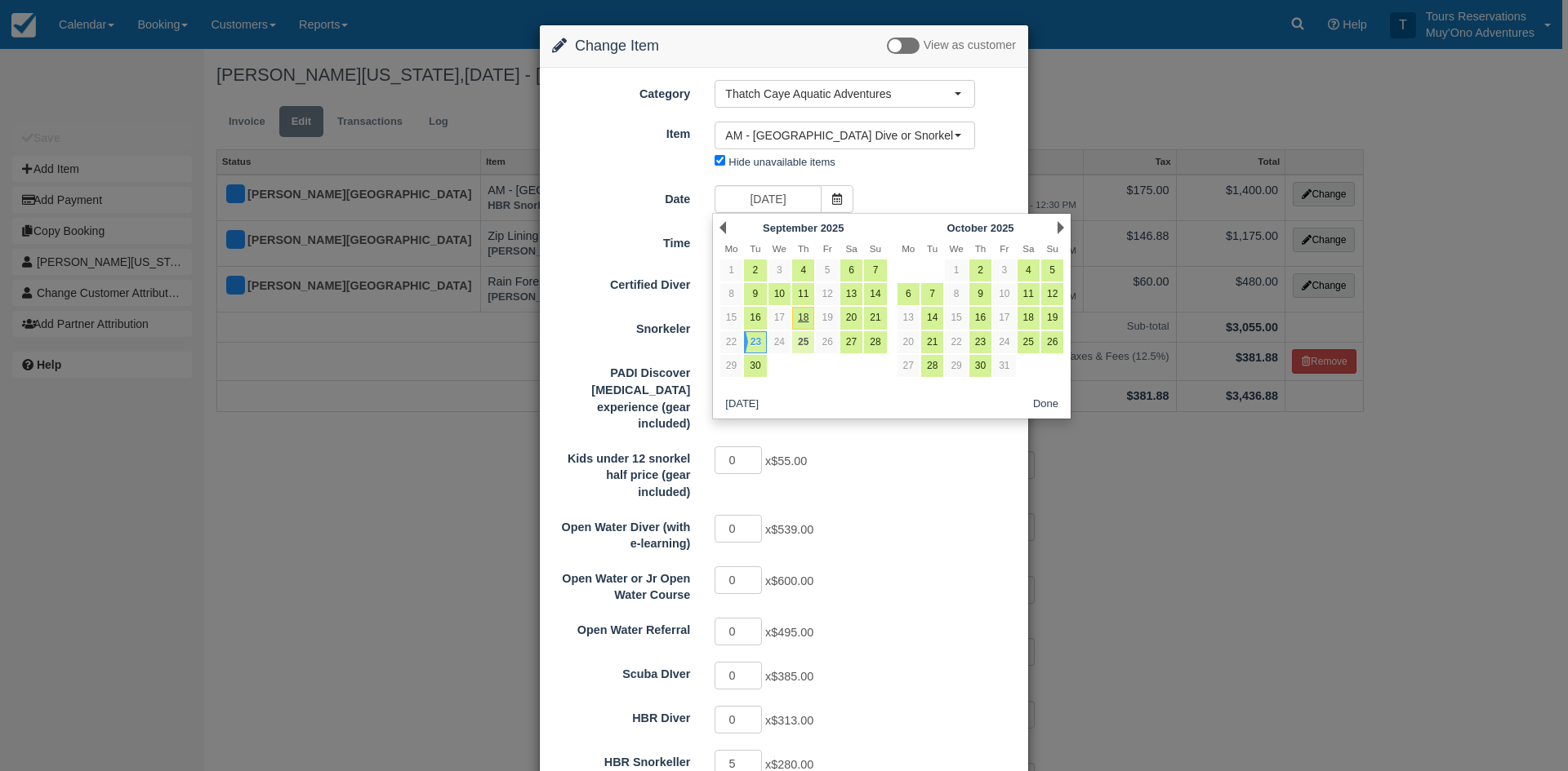
click at [804, 341] on link "25" at bounding box center [802, 342] width 22 height 22
type input "09/25/25"
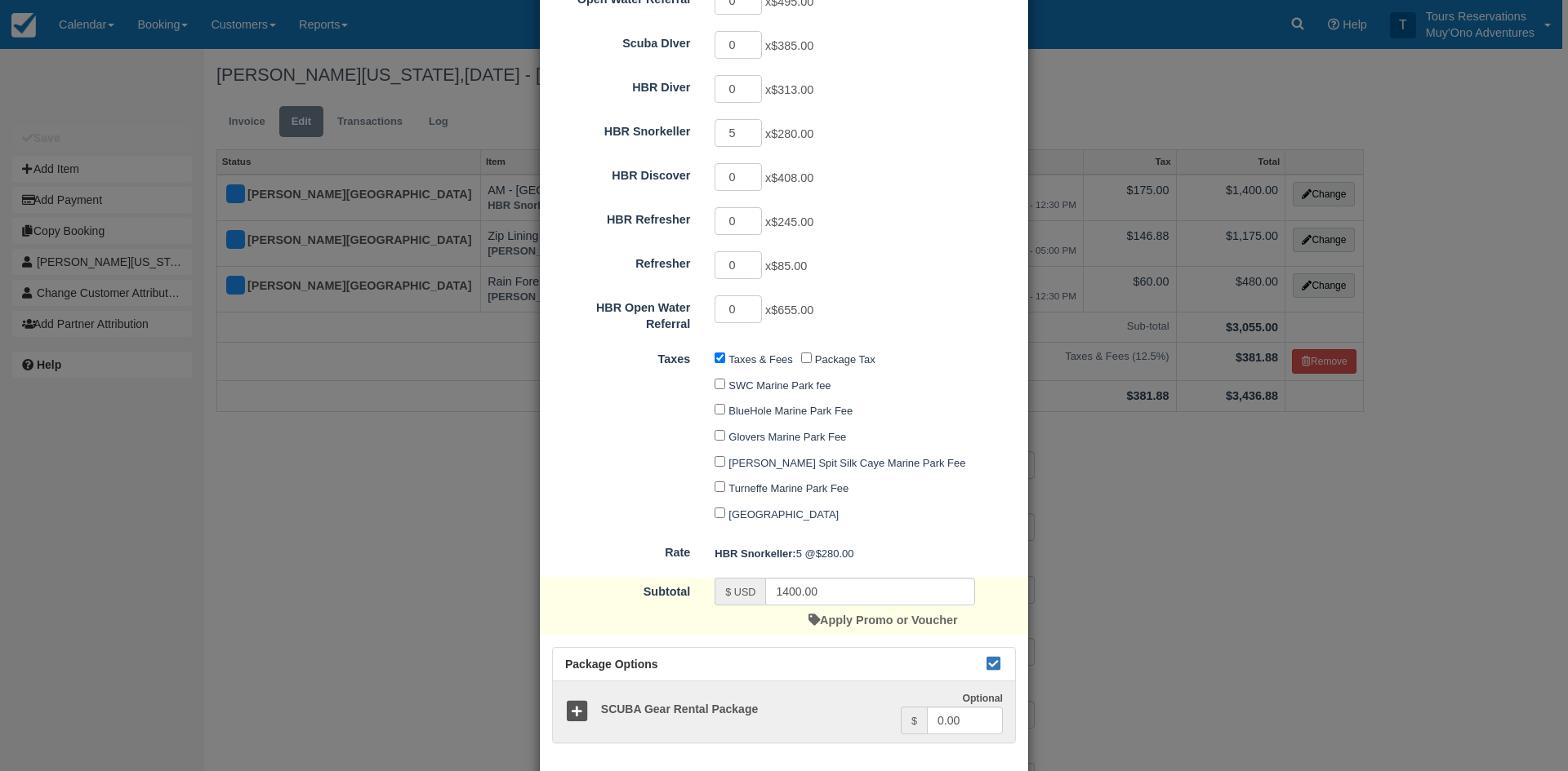
scroll to position [693, 0]
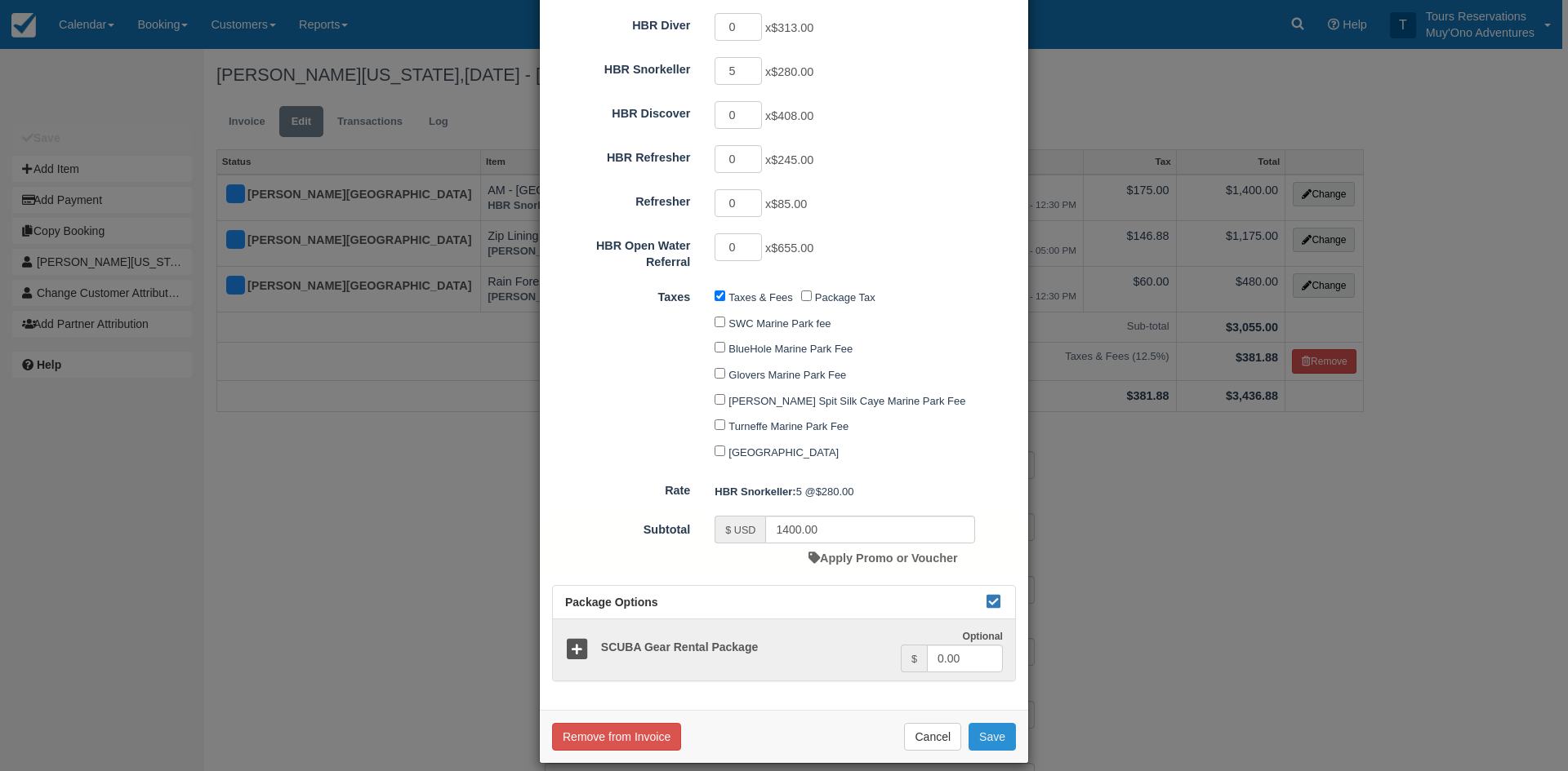
click at [977, 723] on button "Save" at bounding box center [992, 736] width 47 height 28
checkbox input "false"
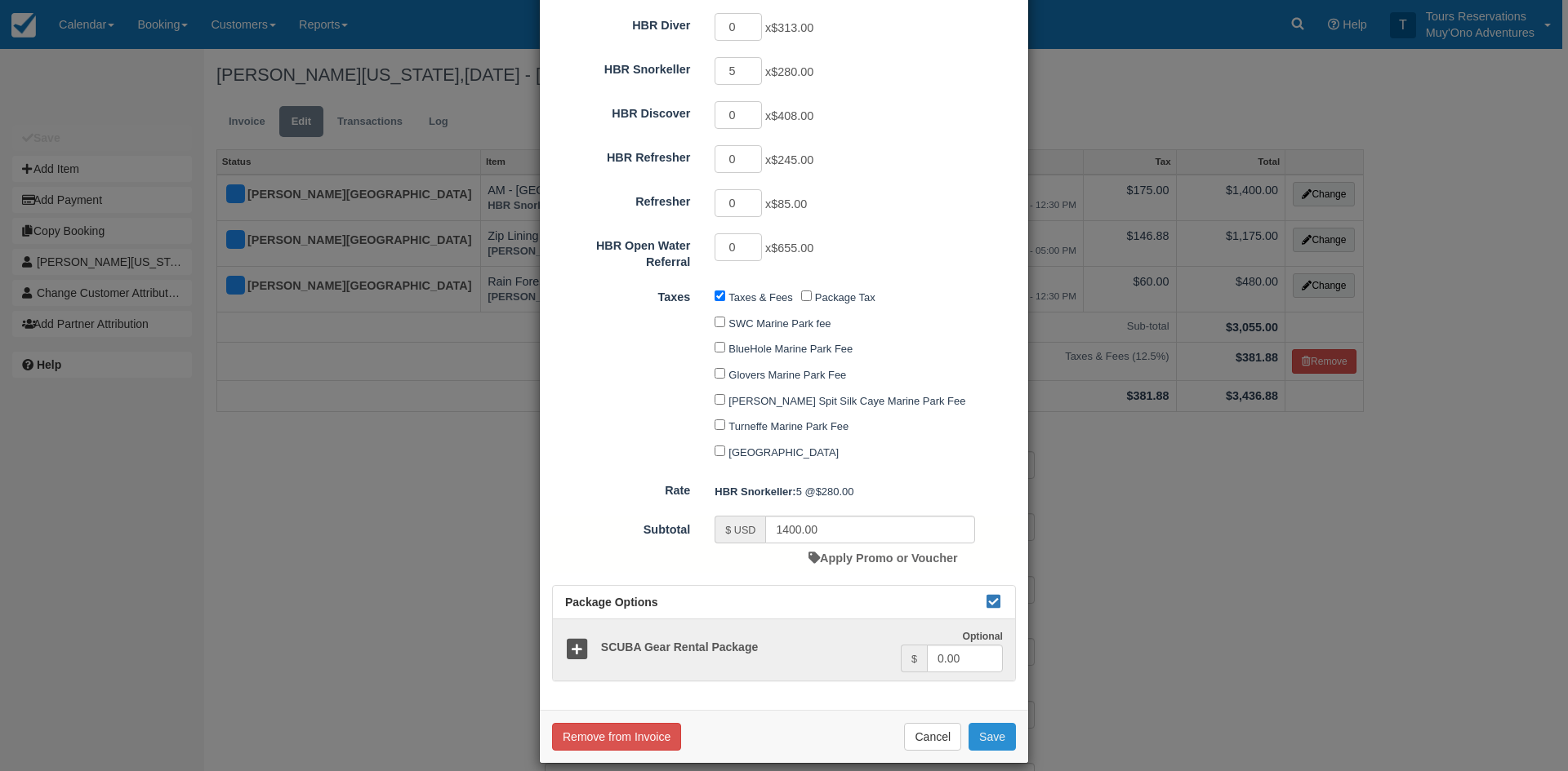
checkbox input "false"
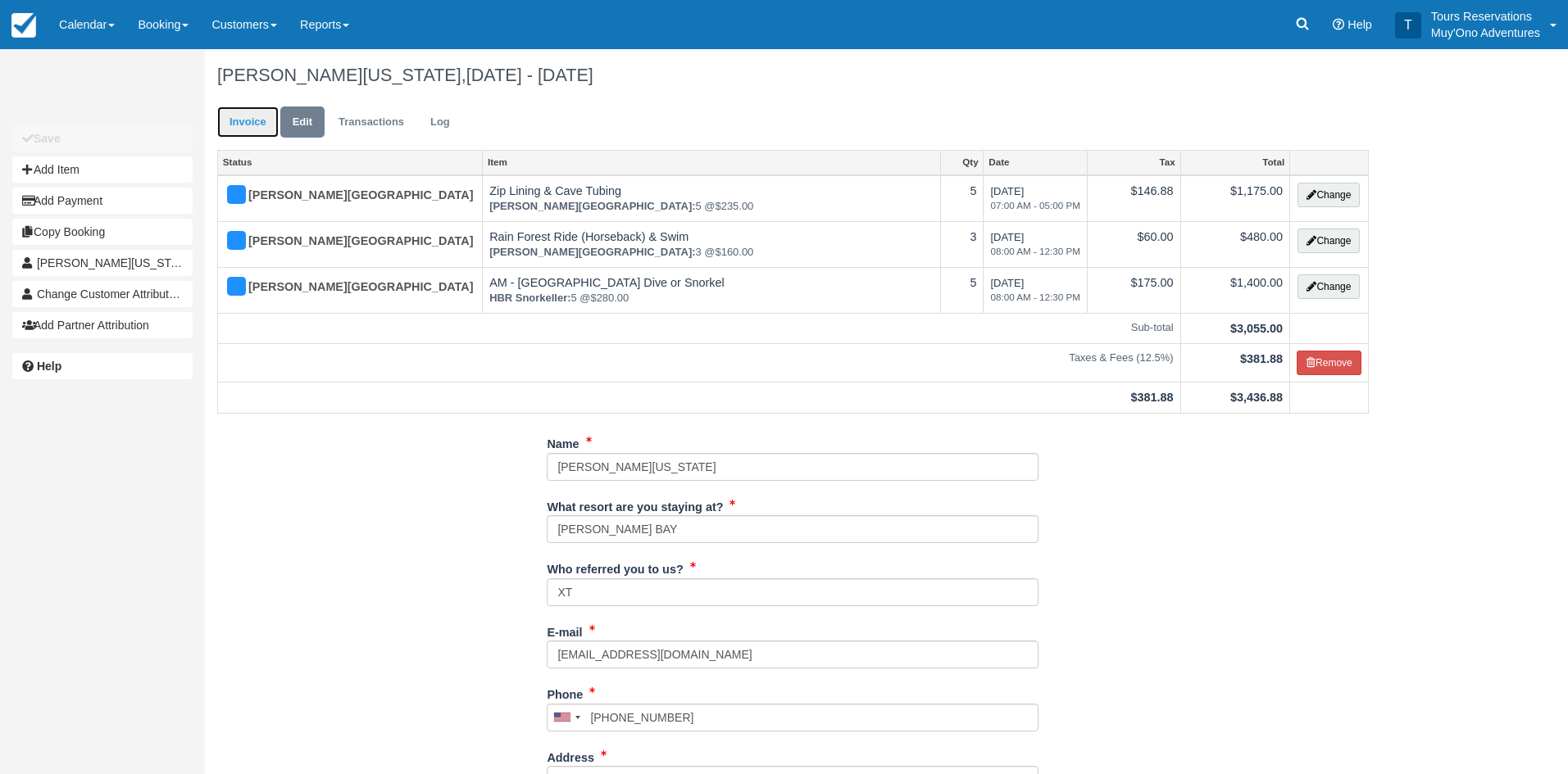
click at [250, 124] on link "Invoice" at bounding box center [247, 122] width 61 height 32
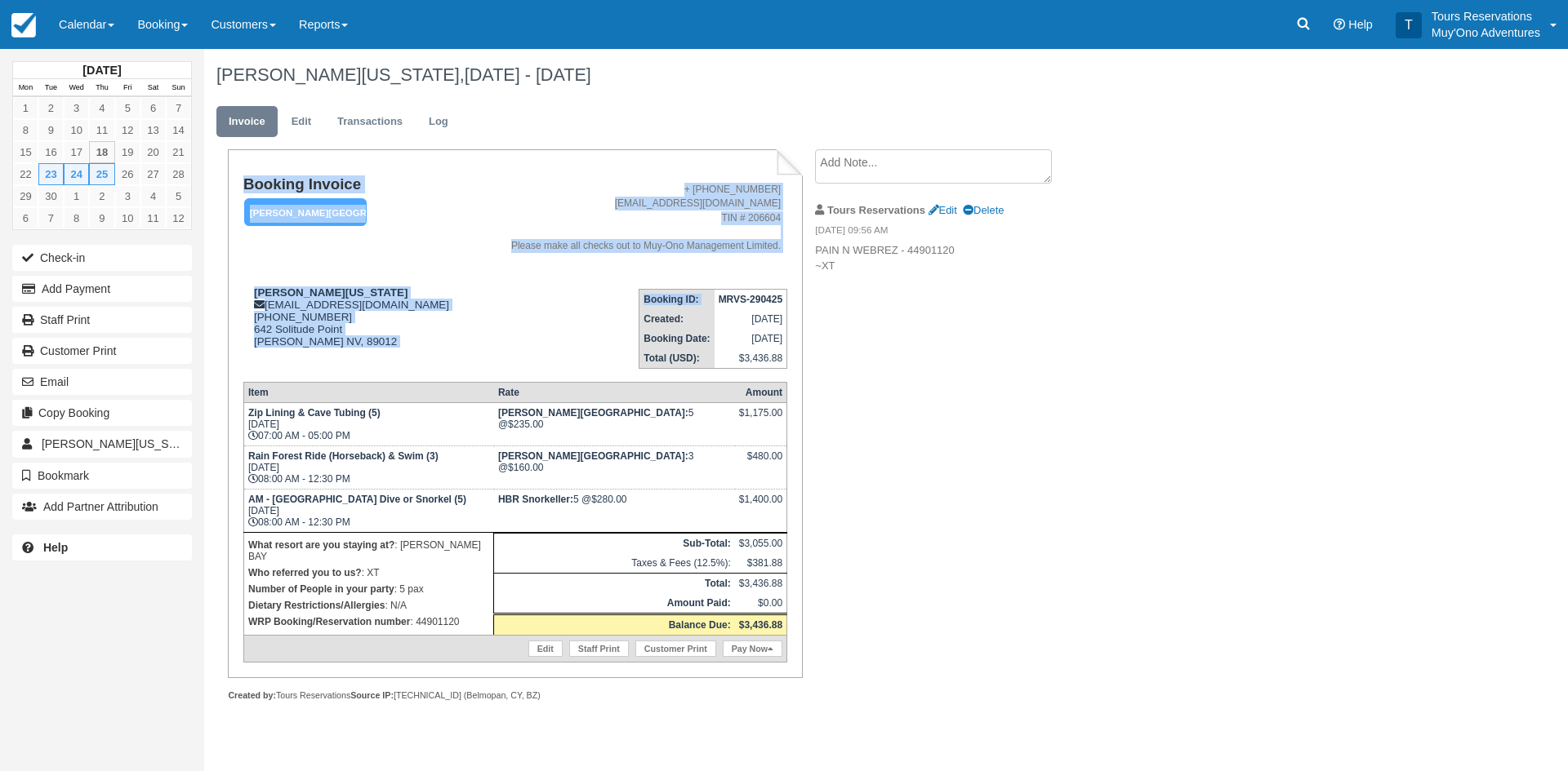
drag, startPoint x: 716, startPoint y: 298, endPoint x: 788, endPoint y: 301, distance: 72.1
click at [788, 300] on div "Booking Invoice [PERSON_NAME][GEOGRAPHIC_DATA]   Pending HOLD Deposit Paid Canc…" at bounding box center [515, 414] width 574 height 528
copy table "Booking Invoice [PERSON_NAME][GEOGRAPHIC_DATA]   Pending HOLD Deposit Paid Canc…"
